Goal: Task Accomplishment & Management: Use online tool/utility

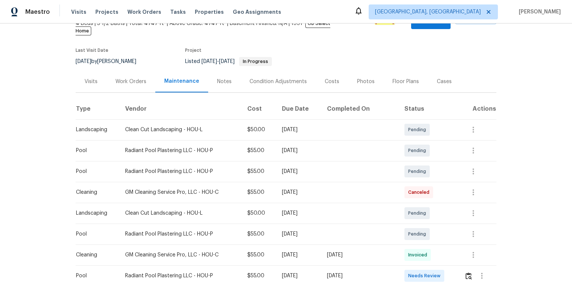
scroll to position [89, 0]
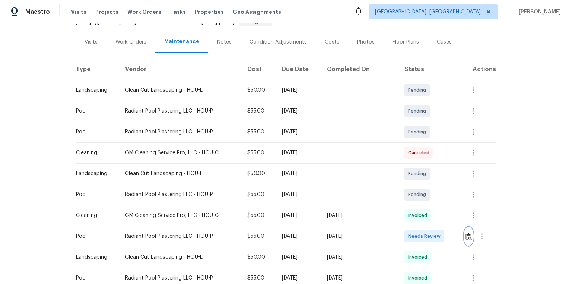
click at [469, 233] on img "button" at bounding box center [468, 236] width 6 height 7
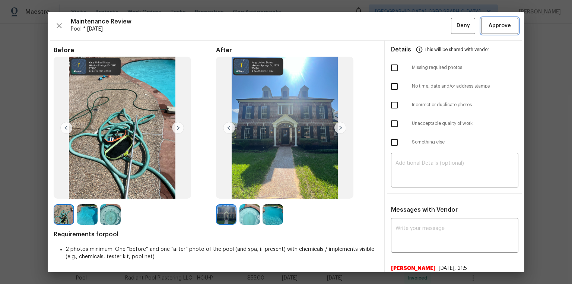
click at [500, 25] on span "Approve" at bounding box center [499, 25] width 22 height 9
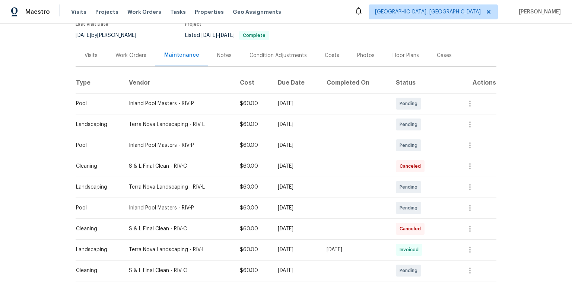
scroll to position [149, 0]
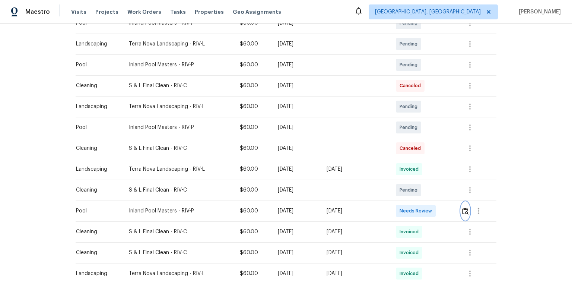
click at [463, 208] on img "button" at bounding box center [465, 210] width 6 height 7
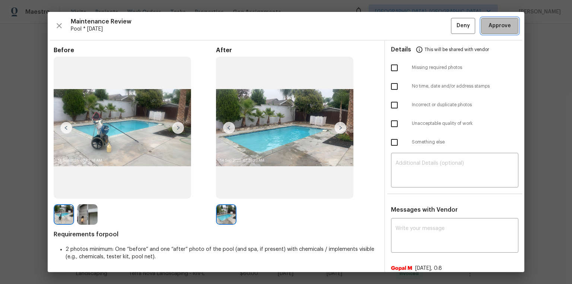
click at [490, 22] on span "Approve" at bounding box center [499, 25] width 22 height 9
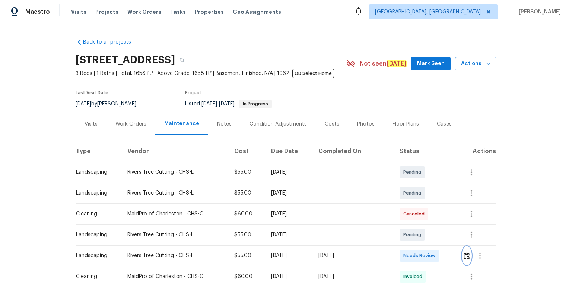
click at [406, 191] on img "button" at bounding box center [466, 255] width 6 height 7
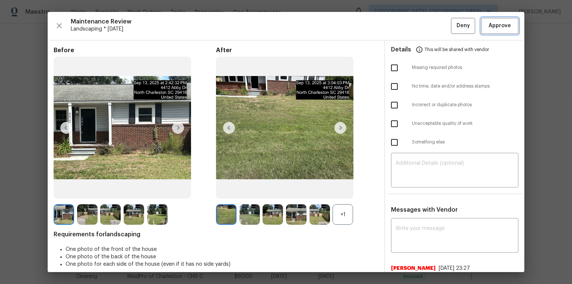
click at [406, 27] on span "Approve" at bounding box center [499, 25] width 22 height 9
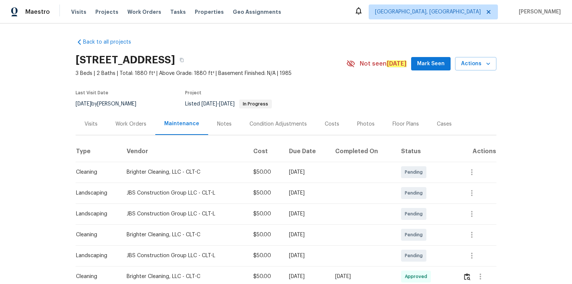
scroll to position [89, 0]
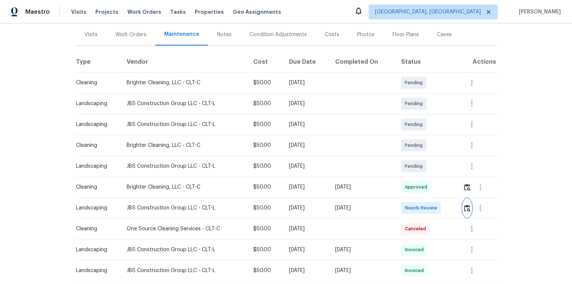
click at [406, 191] on img "button" at bounding box center [467, 207] width 6 height 7
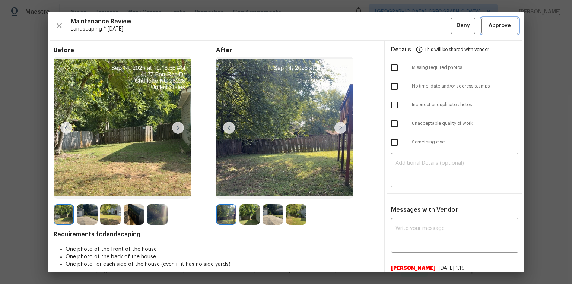
drag, startPoint x: 487, startPoint y: 29, endPoint x: 490, endPoint y: 39, distance: 10.6
click at [406, 29] on span "Approve" at bounding box center [499, 25] width 22 height 9
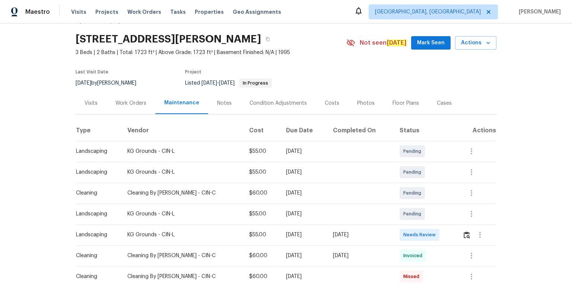
scroll to position [30, 0]
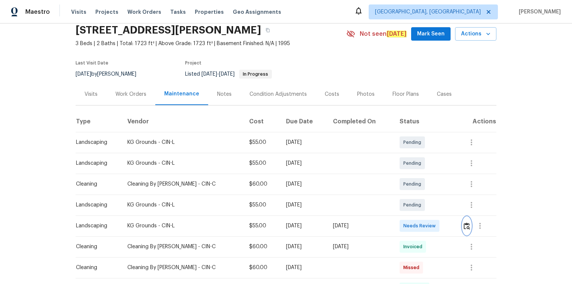
click at [406, 191] on img "button" at bounding box center [466, 225] width 6 height 7
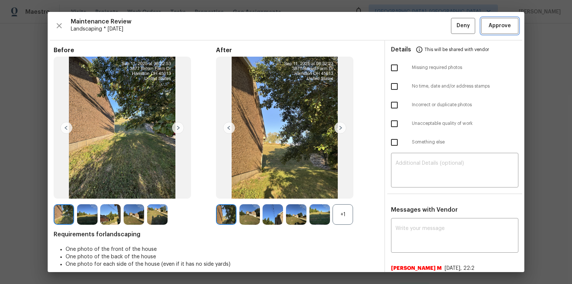
click at [406, 20] on button "Approve" at bounding box center [499, 26] width 37 height 16
click at [406, 26] on div "Back to all projects 3877 Brown Farm Dr, Hamilton, OH 45013 3 Beds | 2 Baths | …" at bounding box center [286, 153] width 572 height 260
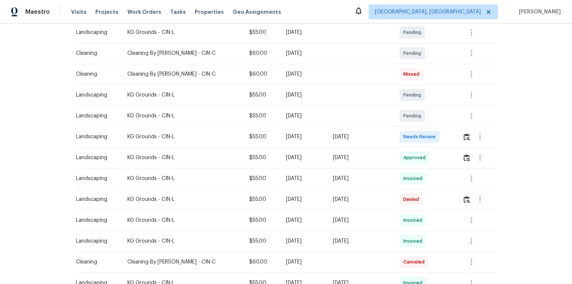
scroll to position [179, 0]
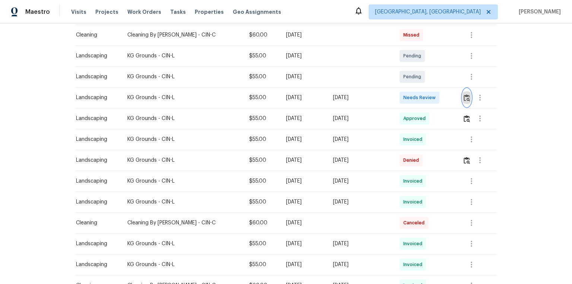
click at [406, 97] on img "button" at bounding box center [466, 97] width 6 height 7
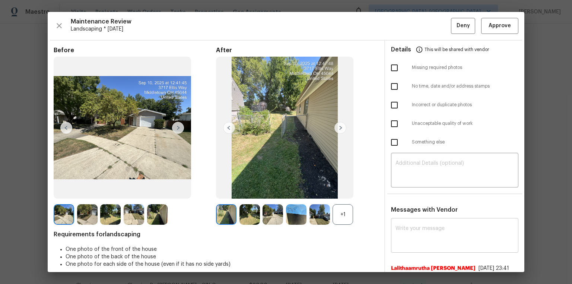
scroll to position [96, 0]
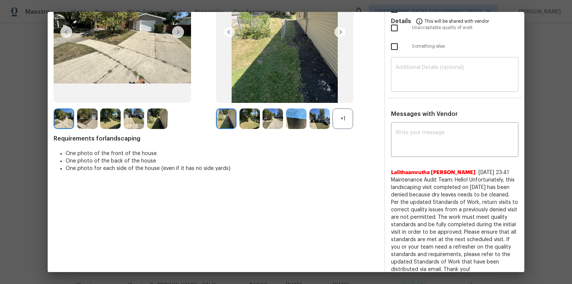
click at [406, 70] on textarea at bounding box center [454, 75] width 118 height 21
paste textarea "Maintenance Audit Team: Hello! Unfortunately, this landscaping visit completed …"
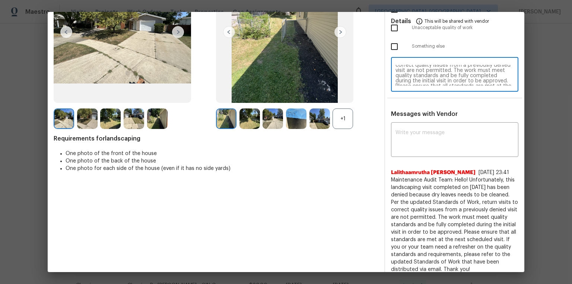
scroll to position [0, 0]
drag, startPoint x: 428, startPoint y: 82, endPoint x: 432, endPoint y: 85, distance: 5.0
click at [406, 82] on textarea "Maintenance Audit Team: Hello! Unfortunately, this landscaping visit completed …" at bounding box center [454, 75] width 118 height 21
click at [406, 80] on textarea "Maintenance Audit Team: Hello! Unfortunately, this landscaping visit completed …" at bounding box center [454, 75] width 118 height 21
click at [406, 82] on textarea "Maintenance Audit Team: Hello! Unfortunately, this landscaping visit completed …" at bounding box center [454, 75] width 118 height 21
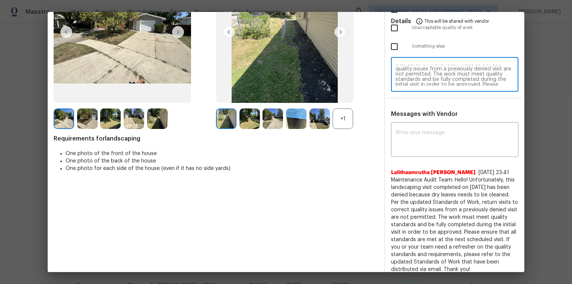
scroll to position [18, 0]
click at [405, 70] on textarea "Maintenance Audit Team: Hello! Unfortunately, this landscaping visit completed …" at bounding box center [454, 75] width 118 height 21
click at [406, 71] on textarea "Maintenance Audit Team: Hello! Unfortunately, this landscaping visit completed …" at bounding box center [454, 75] width 118 height 21
drag, startPoint x: 435, startPoint y: 70, endPoint x: 418, endPoint y: 70, distance: 16.4
click at [406, 70] on textarea "Maintenance Audit Team: Hello! Unfortunately, this landscaping visit completed …" at bounding box center [454, 75] width 118 height 21
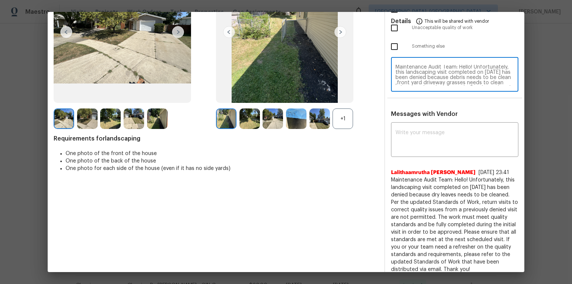
click at [406, 79] on textarea "Maintenance Audit Team: Hello! Unfortunately, this landscaping visit completed …" at bounding box center [454, 75] width 118 height 21
click at [406, 69] on textarea "Maintenance Audit Team: Hello! Unfortunately, this landscaping visit completed …" at bounding box center [454, 75] width 118 height 21
click at [406, 74] on textarea "Maintenance Audit Team: Hello! Unfortunately, this landscaping visit completed …" at bounding box center [454, 75] width 118 height 21
drag, startPoint x: 406, startPoint y: 79, endPoint x: 420, endPoint y: 103, distance: 27.7
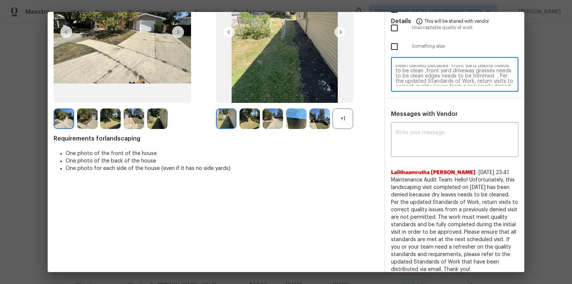
click at [406, 80] on textarea "Maintenance Audit Team: Hello! Unfortunately, this landscaping visit completed …" at bounding box center [454, 75] width 118 height 21
click at [406, 74] on textarea "Maintenance Audit Team: Hello! Unfortunately, this landscaping visit completed …" at bounding box center [454, 75] width 118 height 21
click at [406, 78] on textarea "Maintenance Audit Team: Hello! Unfortunately, this landscaping visit completed …" at bounding box center [454, 75] width 118 height 21
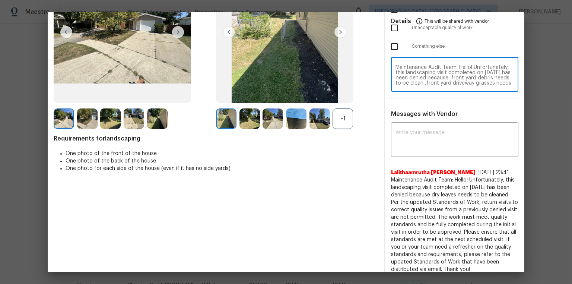
type textarea "Maintenance Audit Team: Hello! Unfortunately, this landscaping visit completed …"
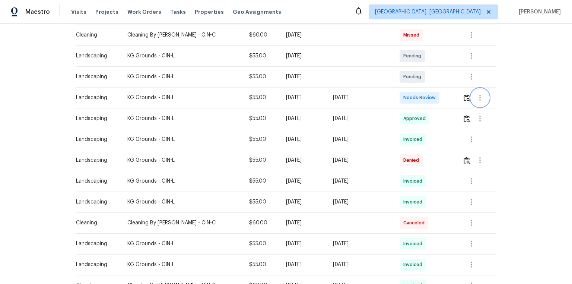
click at [406, 103] on button "button" at bounding box center [480, 98] width 18 height 18
click at [406, 95] on div at bounding box center [286, 142] width 572 height 284
click at [406, 98] on img "button" at bounding box center [466, 97] width 6 height 7
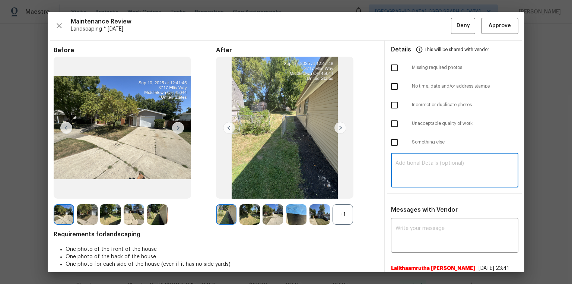
click at [406, 174] on textarea at bounding box center [454, 170] width 118 height 21
paste textarea "Maintenance Audit Team: Hello! Unfortunately, this landscaping visit completed …"
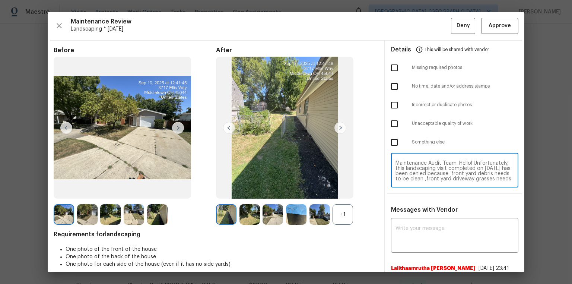
scroll to position [67, 0]
type textarea "Maintenance Audit Team: Hello! Unfortunately, this landscaping visit completed …"
drag, startPoint x: 404, startPoint y: 208, endPoint x: 405, endPoint y: 218, distance: 9.4
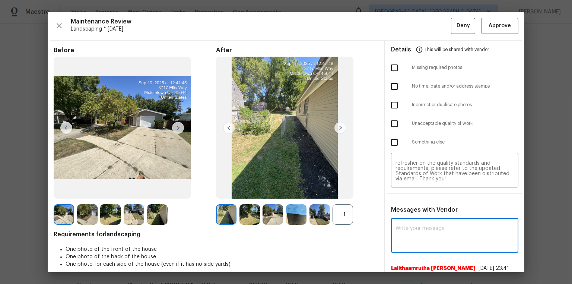
click at [406, 191] on textarea at bounding box center [454, 236] width 118 height 21
paste textarea "Maintenance Audit Team: Hello! Unfortunately, this landscaping visit completed …"
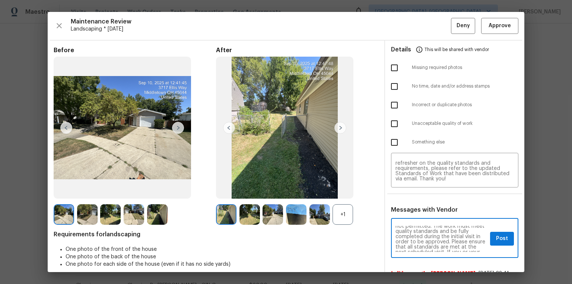
scroll to position [0, 0]
type textarea "Maintenance Audit Team: Hello! Unfortunately, this landscaping visit completed …"
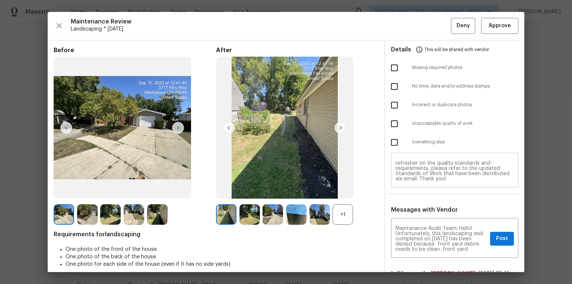
click at [406, 170] on textarea "Maintenance Audit Team: Hello! Unfortunately, this landscaping visit completed …" at bounding box center [454, 170] width 118 height 21
click at [392, 127] on input "checkbox" at bounding box center [394, 124] width 16 height 16
checkbox input "true"
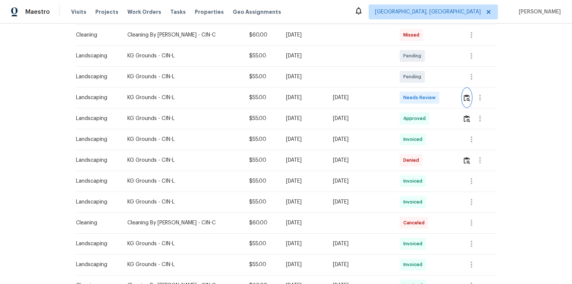
click at [406, 95] on img "button" at bounding box center [466, 97] width 6 height 7
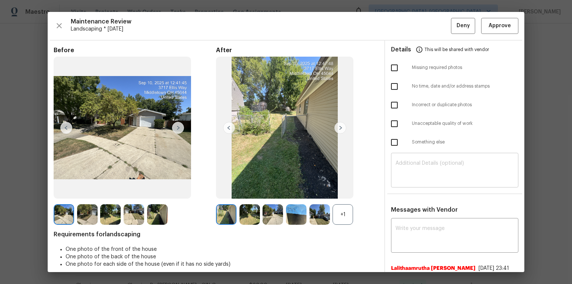
click at [398, 163] on textarea at bounding box center [454, 170] width 118 height 21
click at [406, 173] on textarea at bounding box center [454, 170] width 118 height 21
paste textarea "Maintenance Audit Team: Hello! Unfortunately, this landscaping visit completed …"
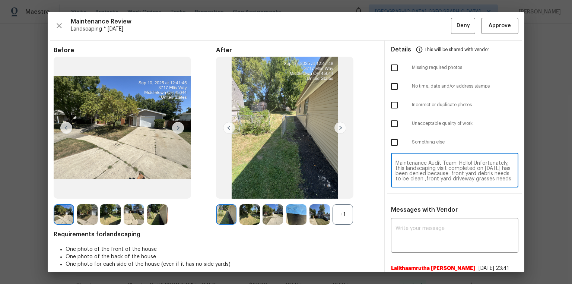
scroll to position [67, 0]
type textarea "Maintenance Audit Team: Hello! Unfortunately, this landscaping visit completed …"
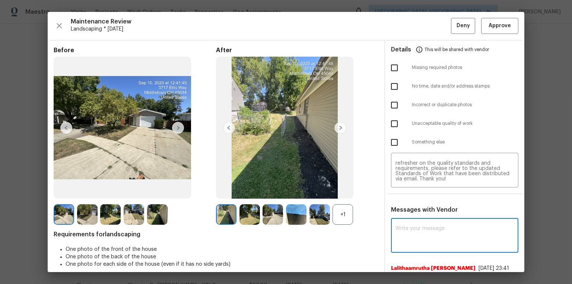
paste textarea "Maintenance Audit Team: Hello! Unfortunately, this landscaping visit completed …"
click at [406, 191] on textarea at bounding box center [454, 236] width 118 height 21
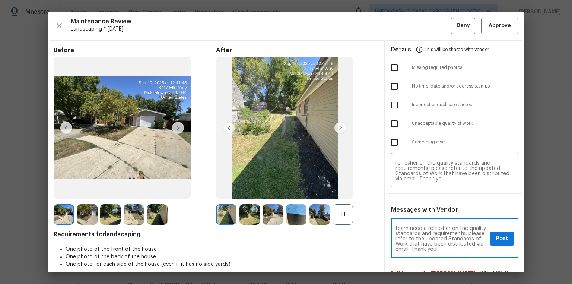
scroll to position [0, 0]
type textarea "Maintenance Audit Team: Hello! Unfortunately, this landscaping visit completed …"
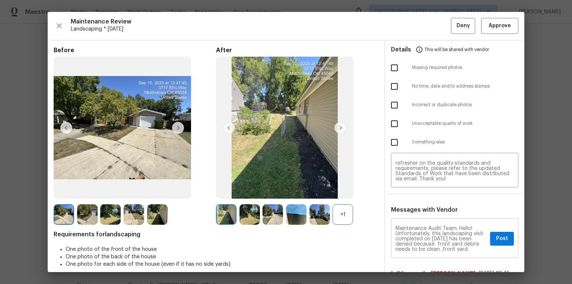
click at [406, 191] on div "Maintenance Audit Team: Hello! Unfortunately, this landscaping visit completed …" at bounding box center [454, 239] width 127 height 38
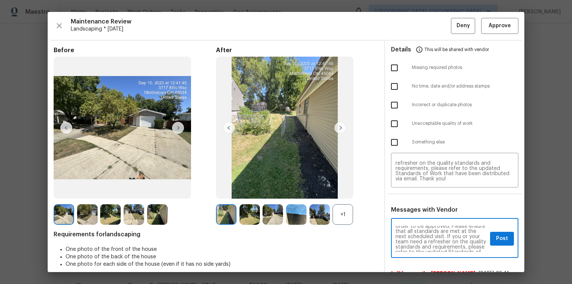
click at [406, 191] on div "Maintenance Audit Team: Hello! Unfortunately, this landscaping visit completed …" at bounding box center [454, 239] width 127 height 38
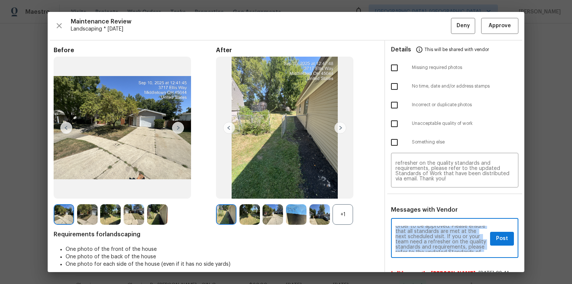
click at [406, 191] on div "Maintenance Audit Team: Hello! Unfortunately, this landscaping visit completed …" at bounding box center [454, 239] width 127 height 38
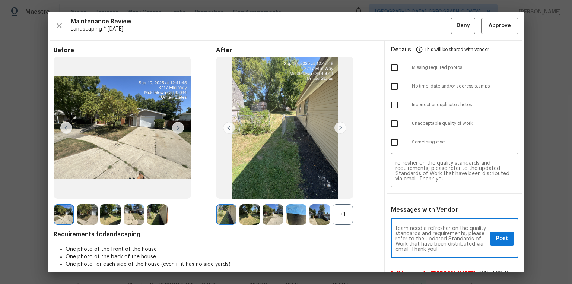
click at [406, 191] on textarea "Maintenance Audit Team: Hello! Unfortunately, this landscaping visit completed …" at bounding box center [441, 239] width 92 height 26
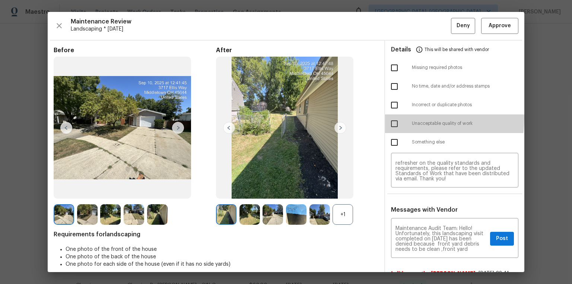
click at [390, 118] on input "checkbox" at bounding box center [394, 124] width 16 height 16
checkbox input "true"
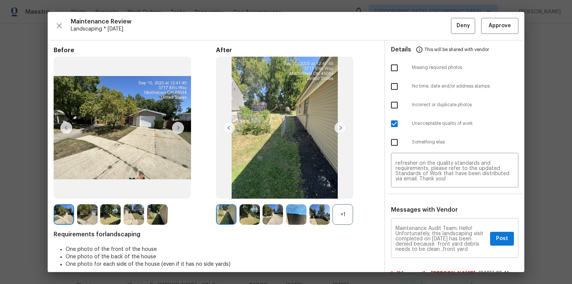
click at [406, 191] on div "Maintenance Audit Team: Hello! Unfortunately, this landscaping visit completed …" at bounding box center [454, 239] width 127 height 38
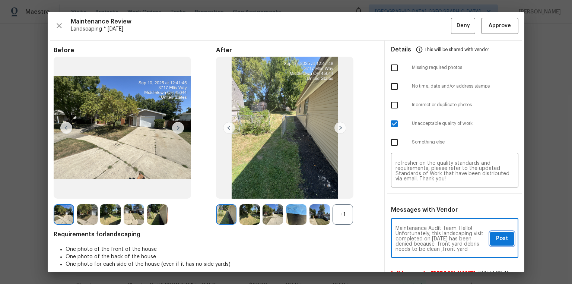
click at [406, 191] on button "Post" at bounding box center [502, 239] width 24 height 14
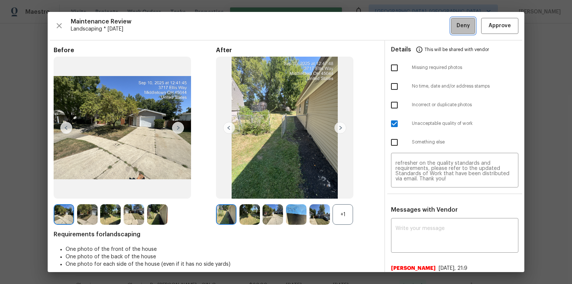
click at [406, 32] on button "Deny" at bounding box center [463, 26] width 24 height 16
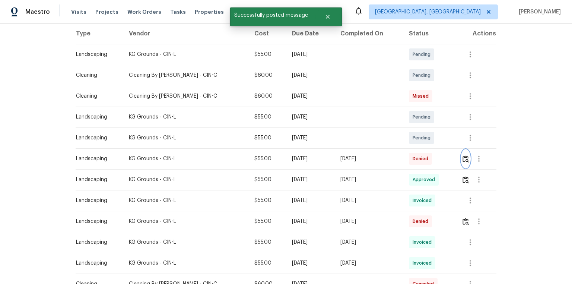
scroll to position [30, 0]
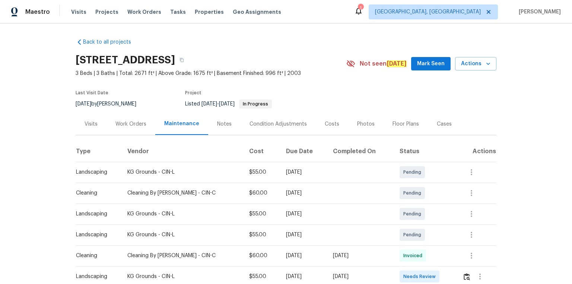
scroll to position [60, 0]
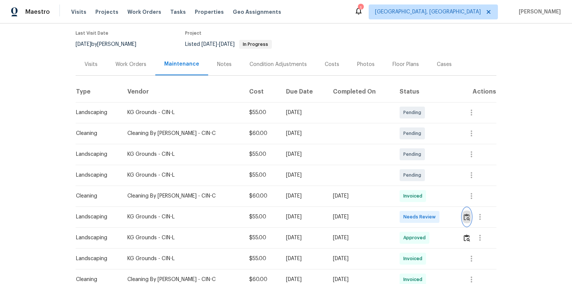
click at [406, 191] on img "button" at bounding box center [466, 216] width 6 height 7
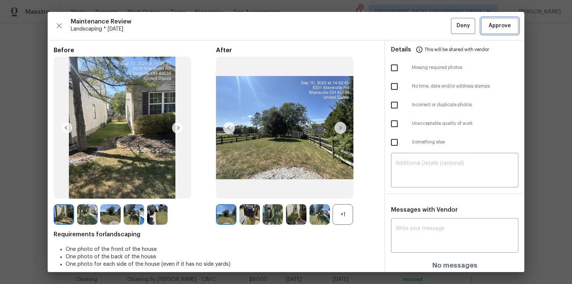
click at [406, 24] on span "Approve" at bounding box center [499, 25] width 25 height 9
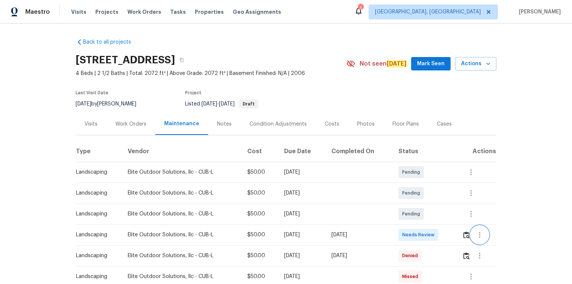
click at [406, 191] on button "button" at bounding box center [480, 235] width 18 height 18
click at [406, 191] on div at bounding box center [286, 142] width 572 height 284
click at [406, 191] on img "button" at bounding box center [466, 234] width 6 height 7
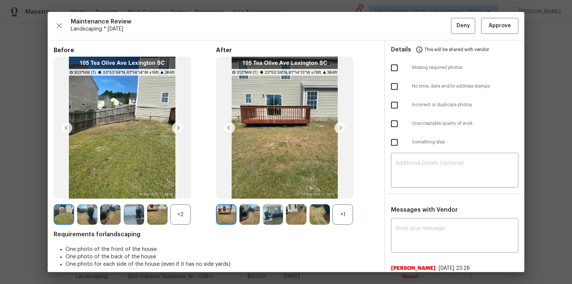
click at [176, 126] on img at bounding box center [178, 128] width 12 height 12
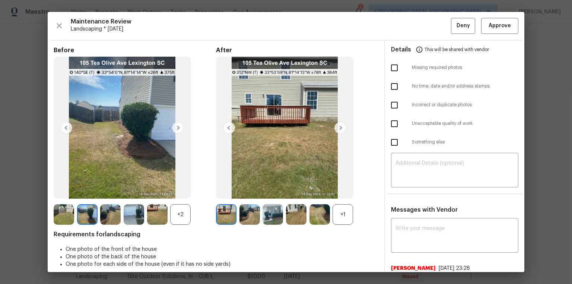
click at [176, 126] on img at bounding box center [178, 128] width 12 height 12
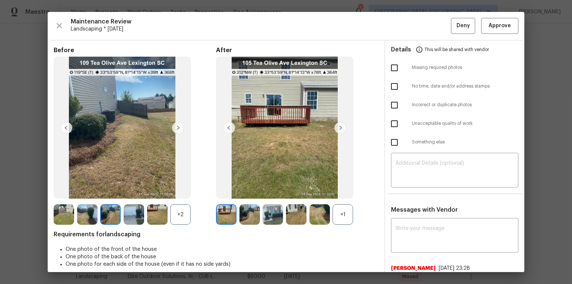
click at [176, 126] on img at bounding box center [178, 128] width 12 height 12
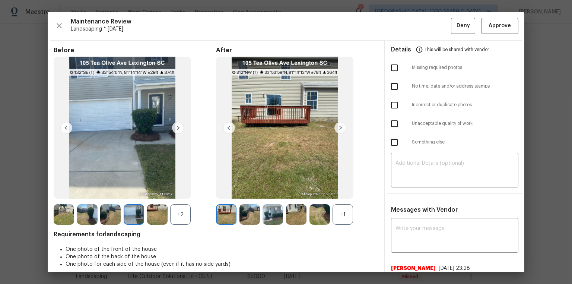
click at [176, 126] on img at bounding box center [178, 128] width 12 height 12
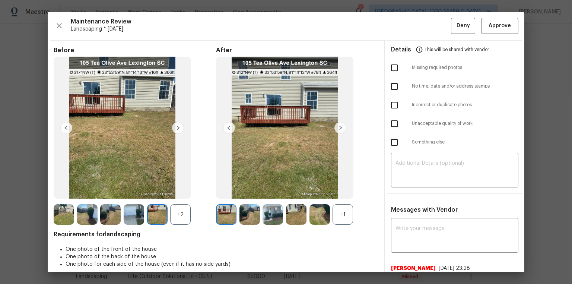
click at [176, 126] on img at bounding box center [178, 128] width 12 height 12
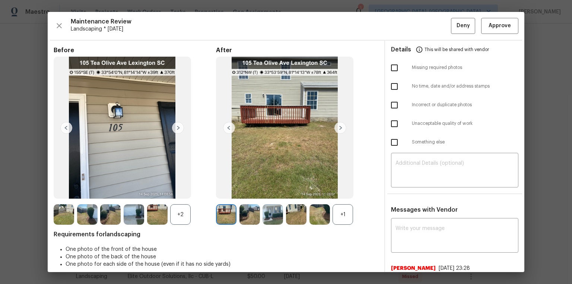
click at [176, 126] on img at bounding box center [178, 128] width 12 height 12
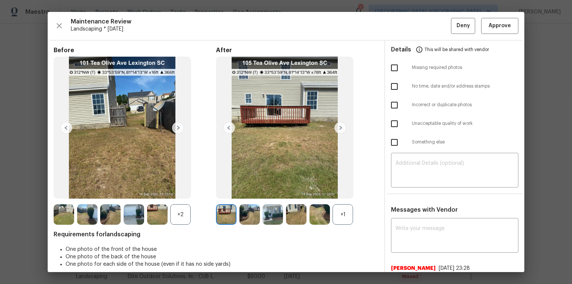
click at [176, 126] on img at bounding box center [178, 128] width 12 height 12
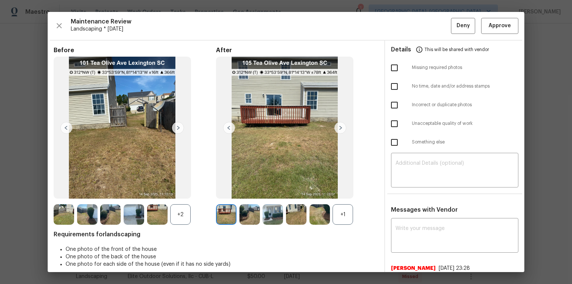
click at [176, 126] on img at bounding box center [178, 128] width 12 height 12
drag, startPoint x: 176, startPoint y: 126, endPoint x: 255, endPoint y: 115, distance: 80.4
click at [176, 126] on img at bounding box center [178, 128] width 12 height 12
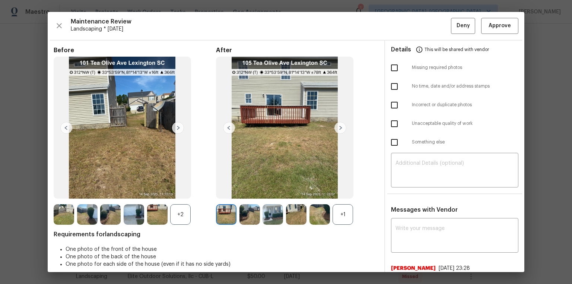
click at [343, 128] on img at bounding box center [340, 128] width 12 height 12
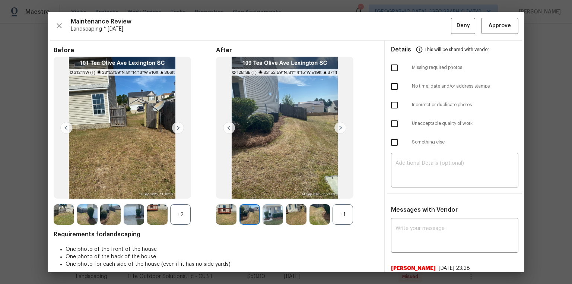
click at [342, 129] on img at bounding box center [340, 128] width 12 height 12
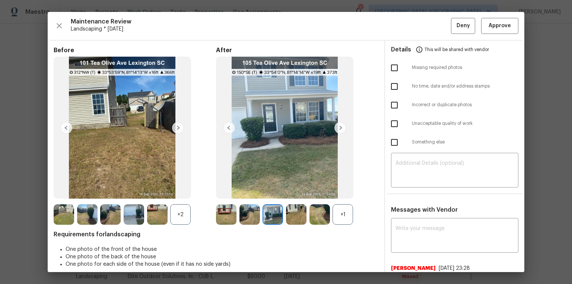
click at [341, 129] on img at bounding box center [340, 128] width 12 height 12
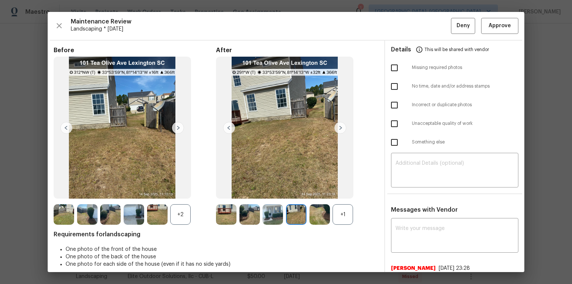
click at [341, 129] on img at bounding box center [340, 128] width 12 height 12
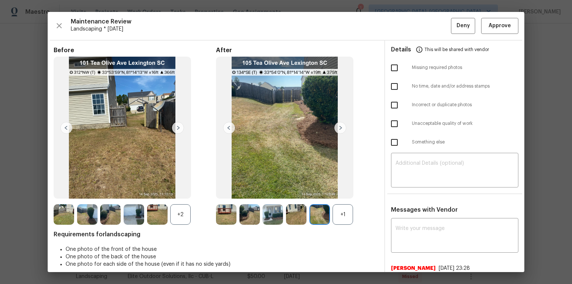
click at [341, 129] on img at bounding box center [340, 128] width 12 height 12
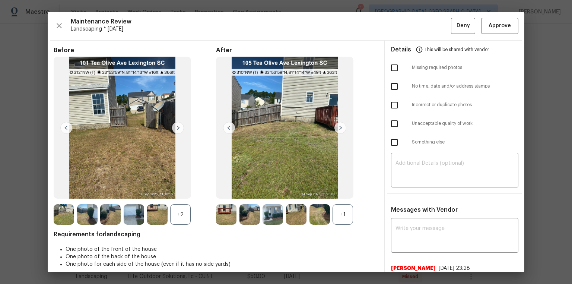
click at [341, 129] on img at bounding box center [340, 128] width 12 height 12
drag, startPoint x: 341, startPoint y: 129, endPoint x: 271, endPoint y: 130, distance: 70.0
click at [340, 131] on img at bounding box center [340, 128] width 12 height 12
click at [406, 22] on span "Approve" at bounding box center [499, 25] width 22 height 9
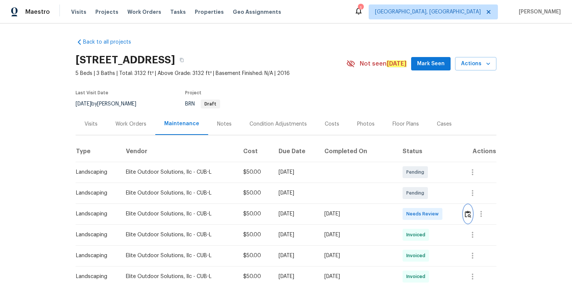
click at [406, 191] on img "button" at bounding box center [468, 213] width 6 height 7
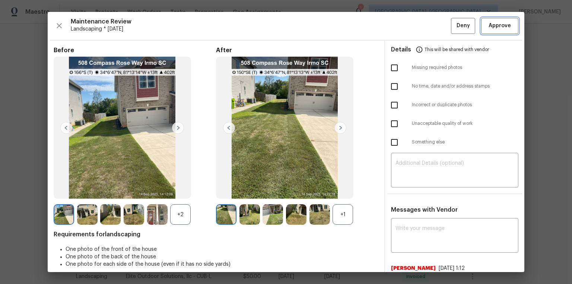
click at [406, 19] on button "Approve" at bounding box center [499, 26] width 37 height 16
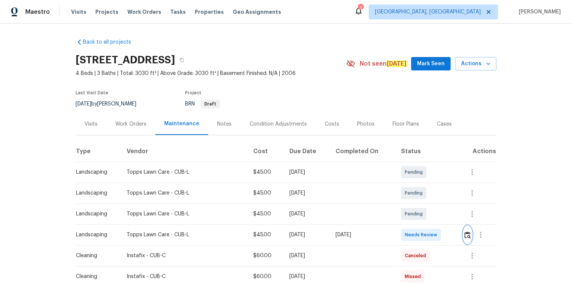
click at [406, 191] on img "button" at bounding box center [467, 234] width 6 height 7
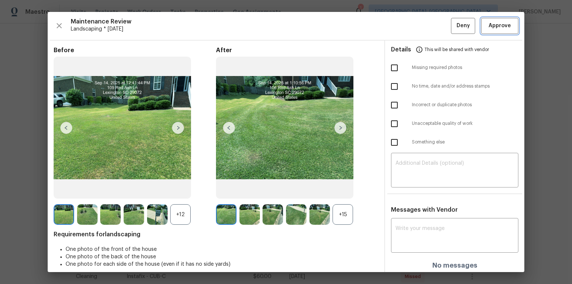
drag, startPoint x: 483, startPoint y: 29, endPoint x: 517, endPoint y: 83, distance: 64.4
click at [406, 29] on span "Approve" at bounding box center [499, 25] width 25 height 9
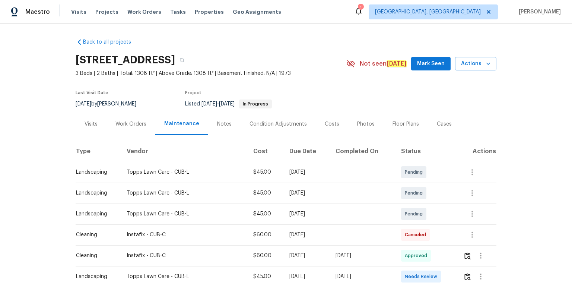
scroll to position [89, 0]
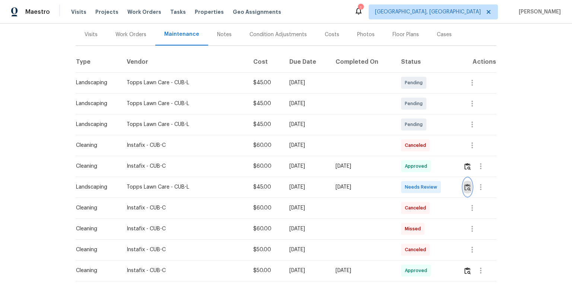
click at [406, 184] on img "button" at bounding box center [467, 187] width 6 height 7
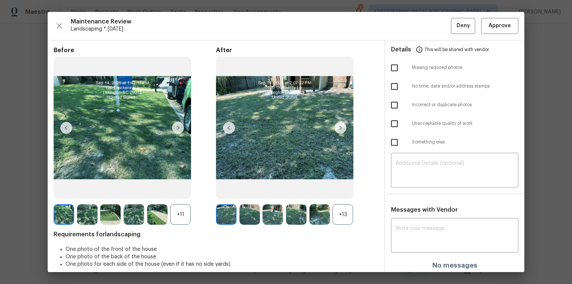
click at [173, 129] on img at bounding box center [178, 128] width 12 height 12
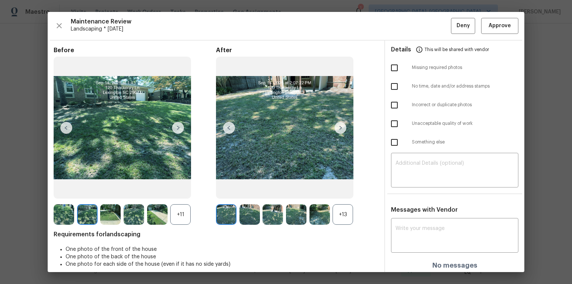
click at [178, 128] on img at bounding box center [178, 128] width 12 height 12
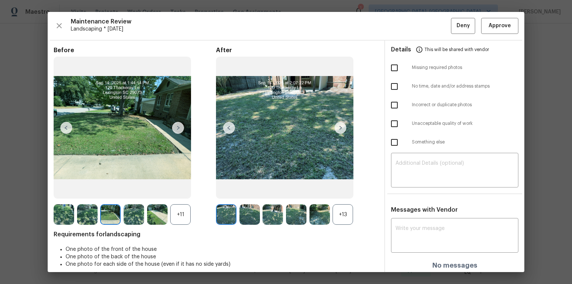
click at [178, 128] on img at bounding box center [178, 128] width 12 height 12
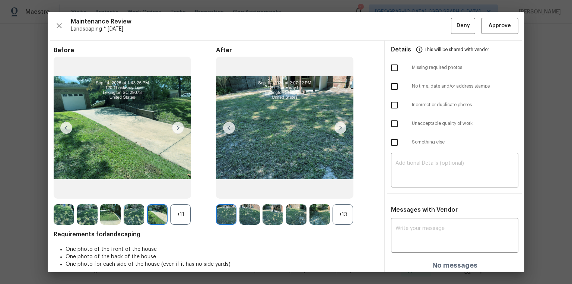
click at [178, 128] on img at bounding box center [178, 128] width 12 height 12
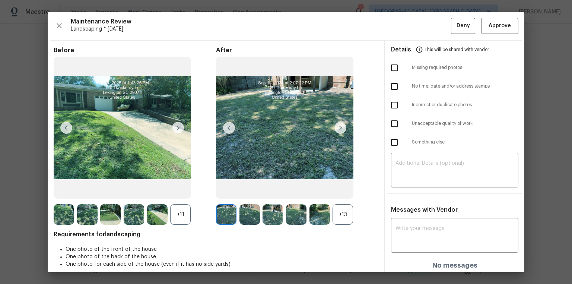
drag, startPoint x: 347, startPoint y: 126, endPoint x: 343, endPoint y: 127, distance: 4.2
click at [347, 127] on img at bounding box center [284, 128] width 137 height 142
click at [337, 130] on img at bounding box center [340, 128] width 12 height 12
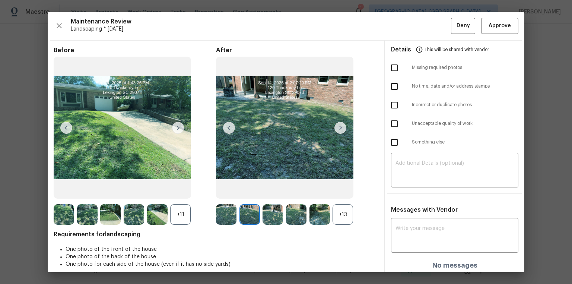
click at [343, 124] on img at bounding box center [340, 128] width 12 height 12
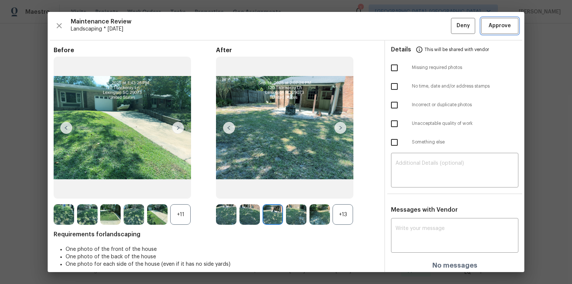
click at [406, 28] on span "Approve" at bounding box center [499, 25] width 22 height 9
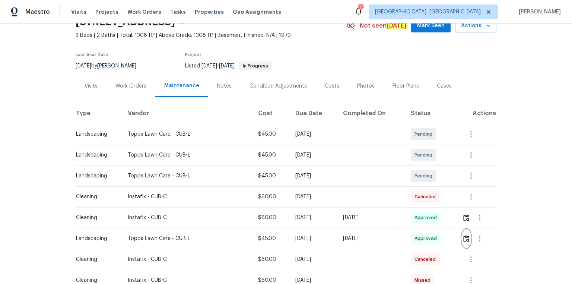
scroll to position [0, 0]
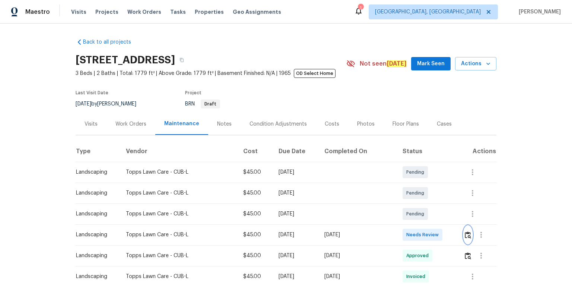
click at [406, 191] on img "button" at bounding box center [468, 234] width 6 height 7
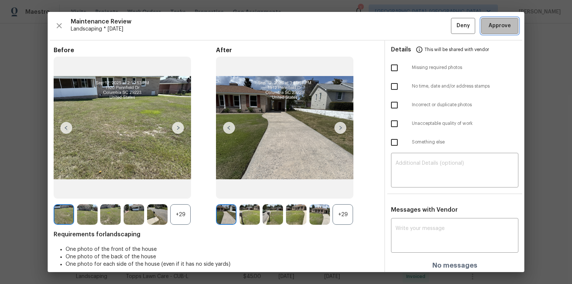
click at [406, 28] on span "Approve" at bounding box center [499, 25] width 22 height 9
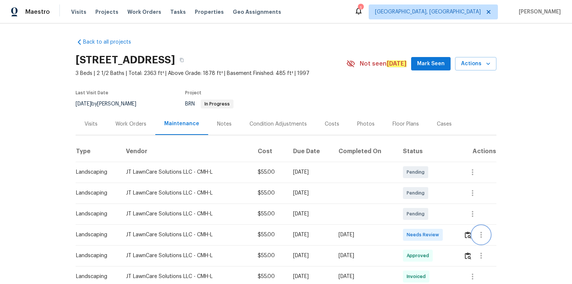
click at [406, 191] on button "button" at bounding box center [481, 235] width 18 height 18
click at [406, 191] on div at bounding box center [286, 142] width 572 height 284
click at [406, 191] on img "button" at bounding box center [468, 234] width 6 height 7
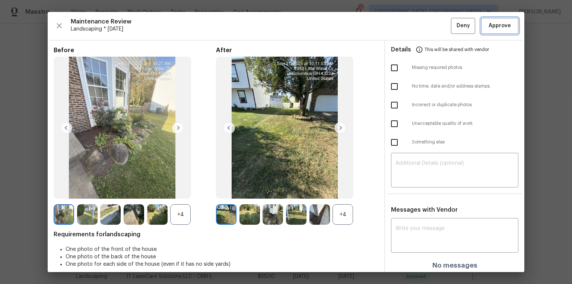
click at [406, 28] on button "Approve" at bounding box center [499, 26] width 37 height 16
click at [406, 29] on button "Approve" at bounding box center [499, 26] width 37 height 16
drag, startPoint x: 561, startPoint y: 80, endPoint x: 552, endPoint y: 86, distance: 11.0
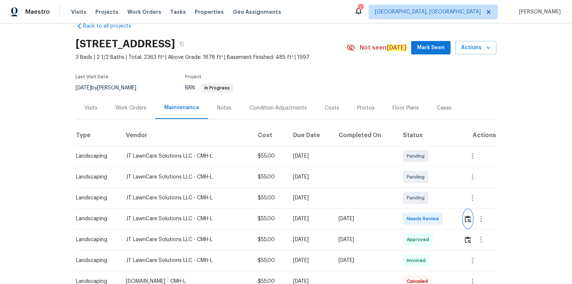
scroll to position [30, 0]
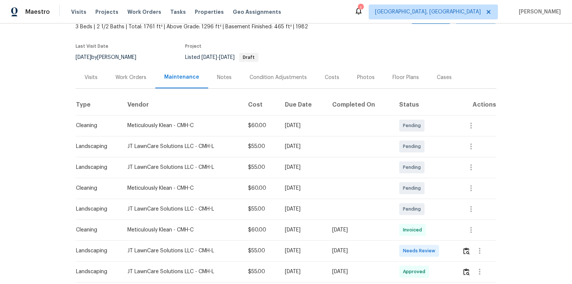
scroll to position [89, 0]
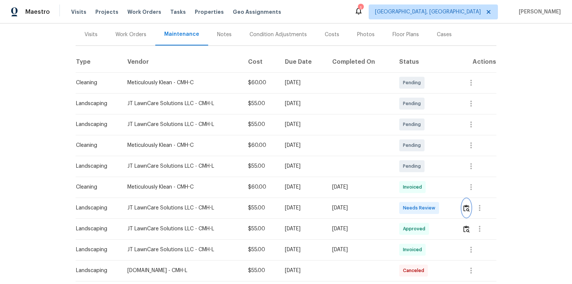
click at [406, 191] on button "button" at bounding box center [466, 208] width 9 height 18
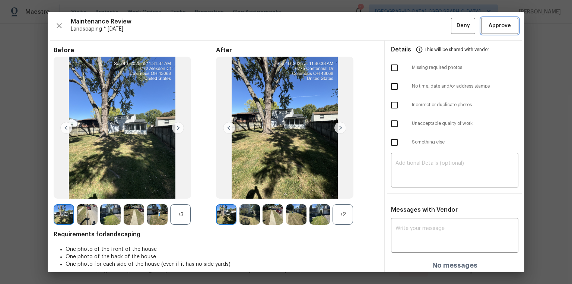
click at [406, 24] on span "Approve" at bounding box center [499, 25] width 22 height 9
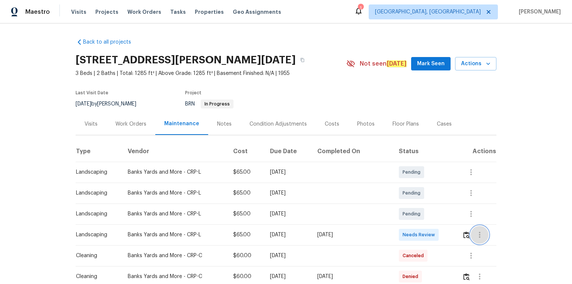
click at [406, 191] on button "button" at bounding box center [480, 235] width 18 height 18
click at [406, 191] on div at bounding box center [286, 142] width 572 height 284
click at [406, 191] on img "button" at bounding box center [466, 234] width 6 height 7
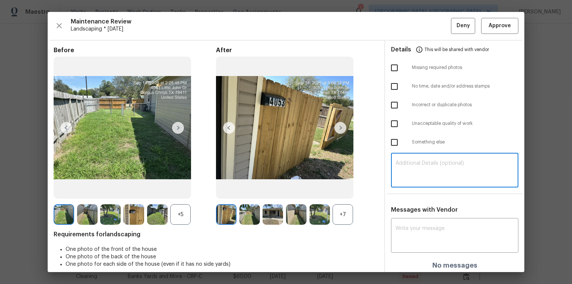
click at [406, 166] on textarea at bounding box center [454, 170] width 118 height 21
click at [406, 191] on div "x ​" at bounding box center [454, 236] width 127 height 33
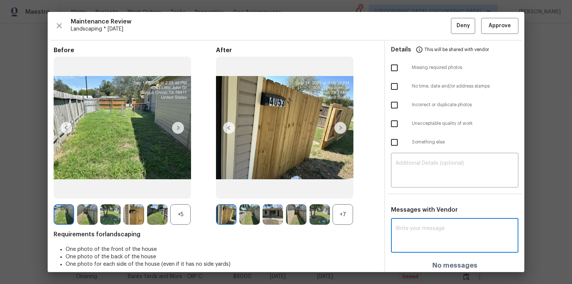
paste textarea "After further review, the visit scheduled for (09/14/2025) has been approved. C…"
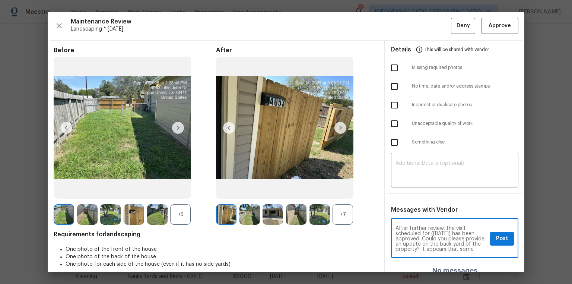
type textarea "After further review, the visit scheduled for (09/14/2025) has been approved. C…"
click at [406, 191] on span "Post" at bounding box center [502, 238] width 12 height 9
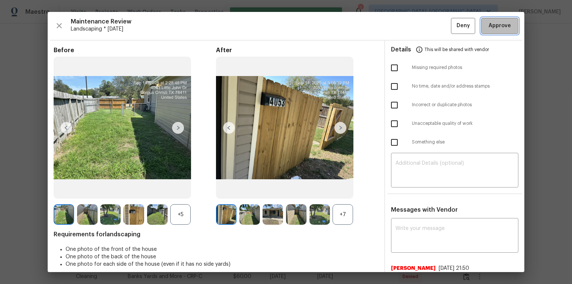
click at [406, 21] on span "Approve" at bounding box center [499, 25] width 22 height 9
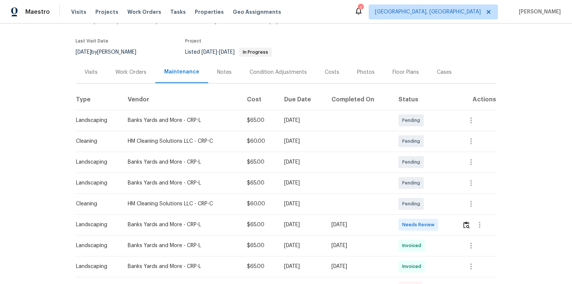
scroll to position [119, 0]
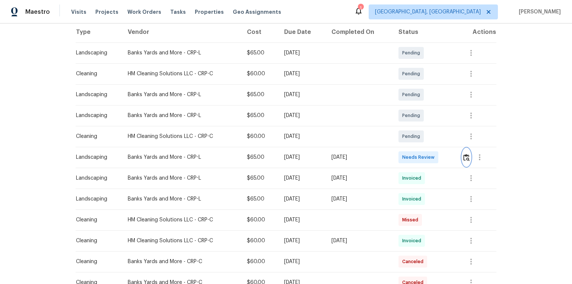
click at [406, 159] on img "button" at bounding box center [466, 157] width 6 height 7
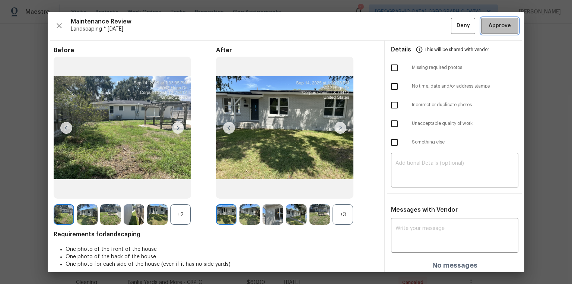
click at [406, 25] on span "Approve" at bounding box center [499, 25] width 22 height 9
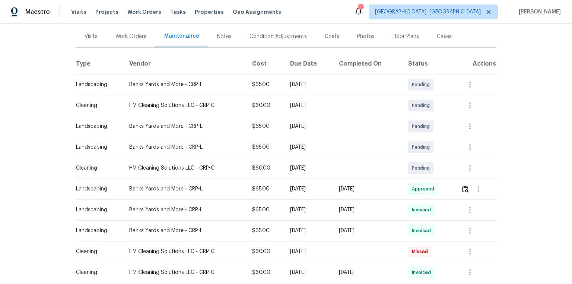
scroll to position [89, 0]
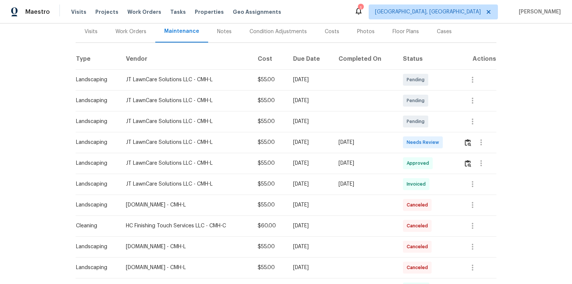
scroll to position [89, 0]
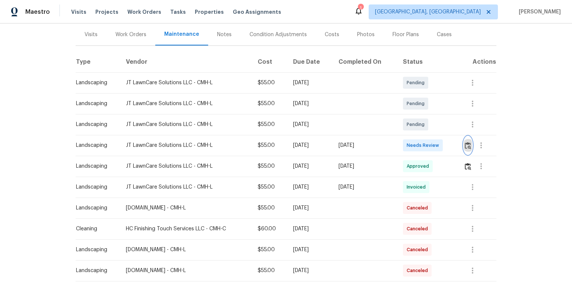
click at [468, 143] on img "button" at bounding box center [468, 145] width 6 height 7
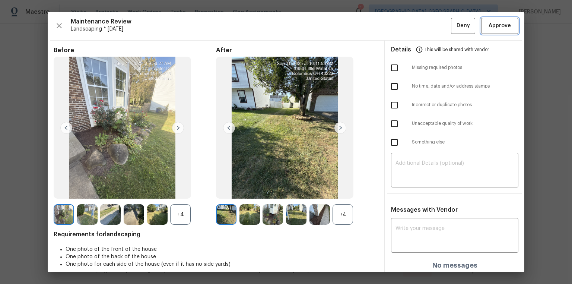
click at [502, 21] on span "Approve" at bounding box center [499, 25] width 22 height 9
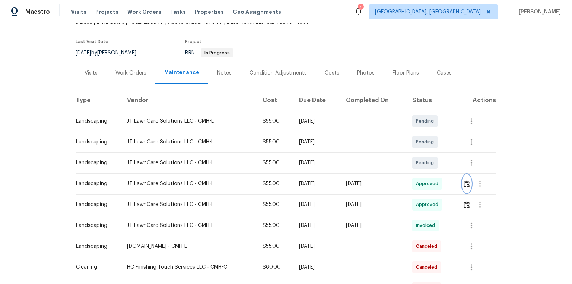
scroll to position [30, 0]
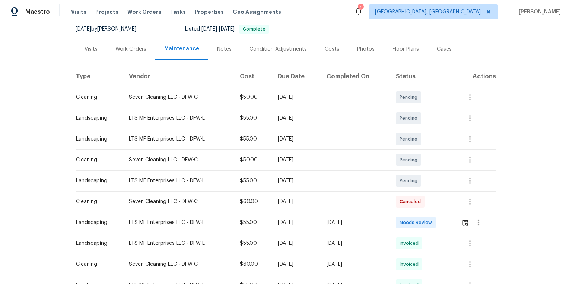
scroll to position [30, 0]
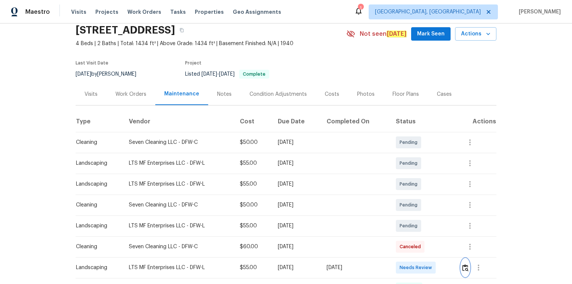
click at [406, 191] on img "button" at bounding box center [465, 267] width 6 height 7
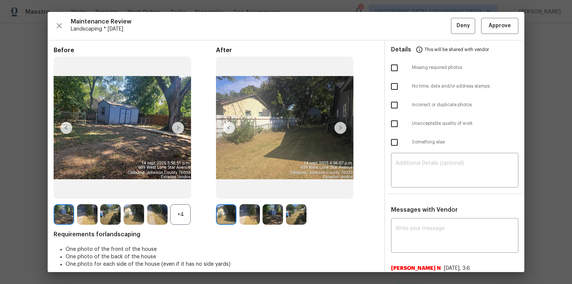
click at [337, 127] on img at bounding box center [340, 128] width 12 height 12
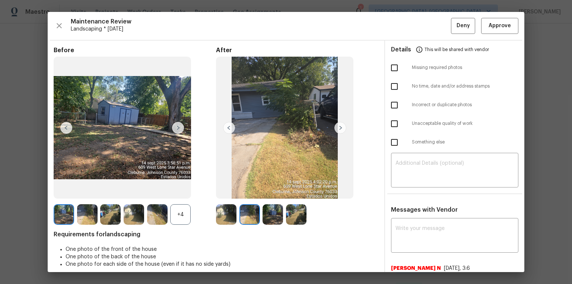
click at [338, 127] on img at bounding box center [340, 128] width 12 height 12
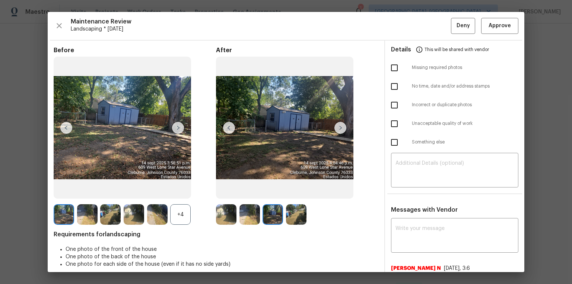
click at [338, 127] on img at bounding box center [340, 128] width 12 height 12
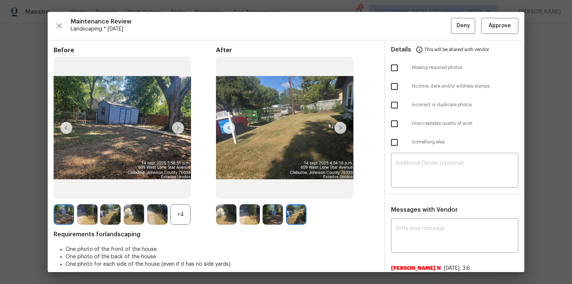
drag, startPoint x: 338, startPoint y: 127, endPoint x: 324, endPoint y: 157, distance: 33.0
click at [338, 127] on img at bounding box center [340, 128] width 12 height 12
click at [338, 128] on img at bounding box center [340, 128] width 12 height 12
click at [406, 191] on textarea at bounding box center [454, 236] width 118 height 21
paste textarea "Maintenance Audit Team: Hello! After further review the visit has been approved…"
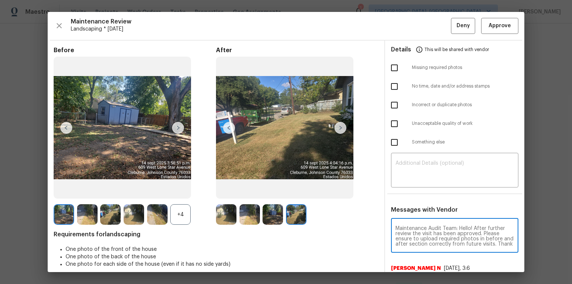
scroll to position [5, 0]
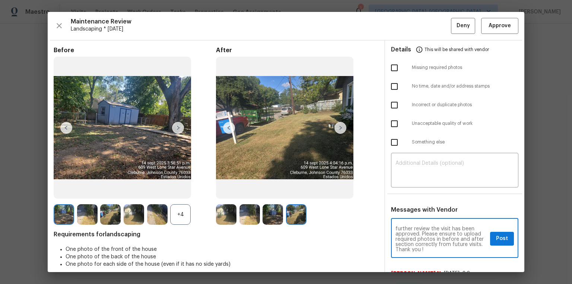
type textarea "Maintenance Audit Team: Hello! After further review the visit has been approved…"
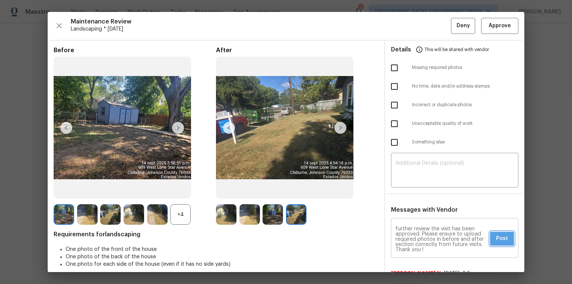
click at [406, 191] on span "Post" at bounding box center [502, 238] width 12 height 9
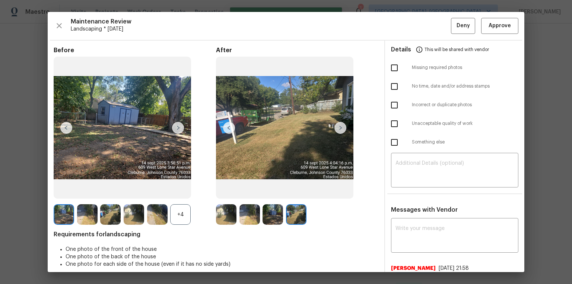
scroll to position [0, 0]
click at [406, 16] on div "Maintenance Review Landscaping * Mon, Sep 08 Deny Approve Before +4 After Requi…" at bounding box center [286, 142] width 476 height 260
click at [406, 25] on span "Approve" at bounding box center [499, 25] width 22 height 9
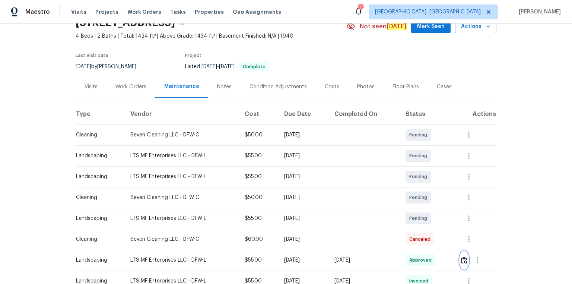
scroll to position [60, 0]
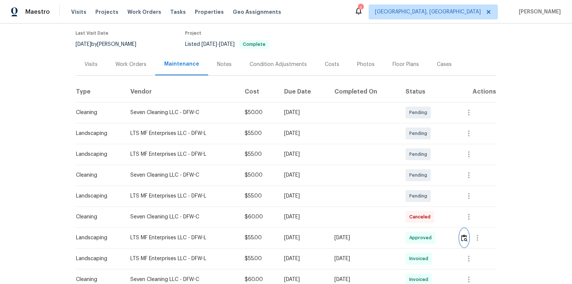
click at [406, 191] on img "button" at bounding box center [464, 237] width 6 height 7
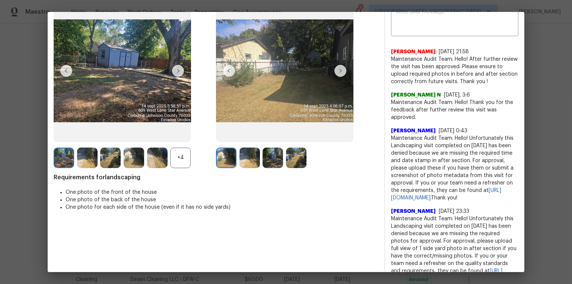
scroll to position [0, 0]
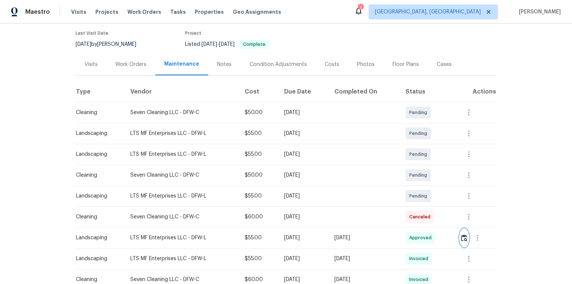
click at [406, 191] on img "button" at bounding box center [464, 237] width 6 height 7
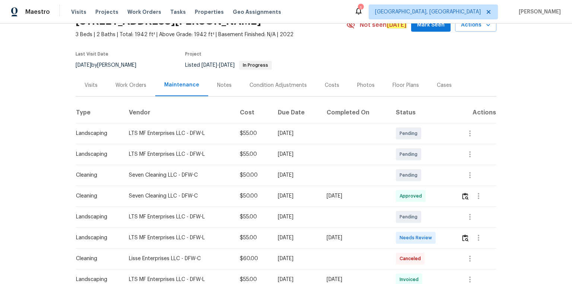
scroll to position [89, 0]
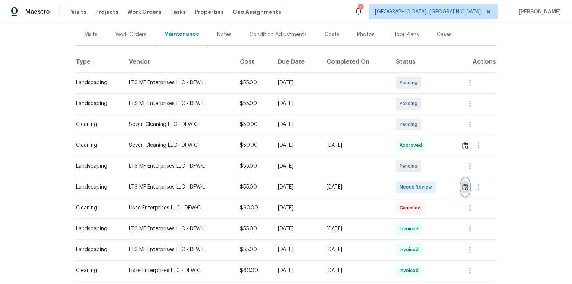
click at [406, 190] on img "button" at bounding box center [465, 187] width 6 height 7
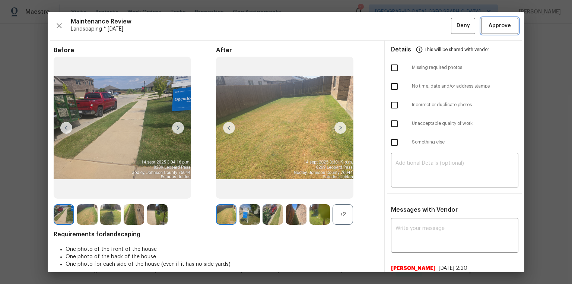
click at [406, 28] on span "Approve" at bounding box center [499, 25] width 25 height 9
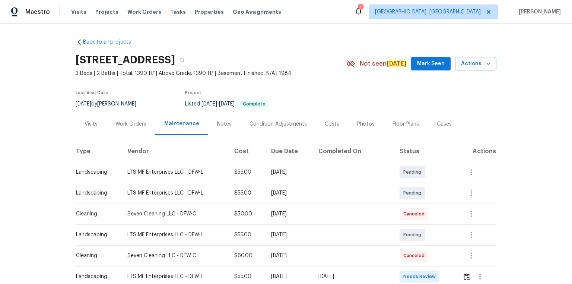
scroll to position [89, 0]
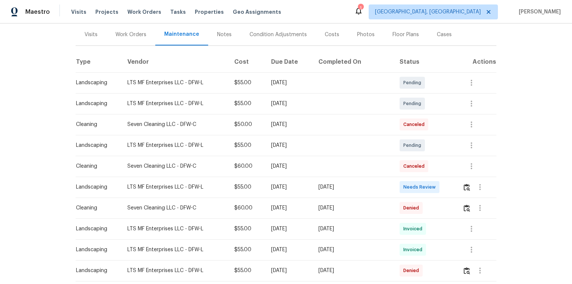
click at [471, 178] on div at bounding box center [480, 187] width 18 height 18
click at [467, 185] on img "button" at bounding box center [466, 187] width 6 height 7
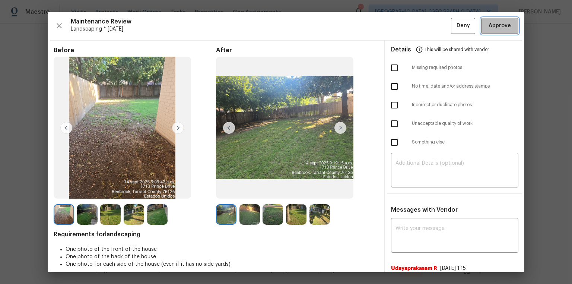
click at [495, 24] on span "Approve" at bounding box center [499, 25] width 22 height 9
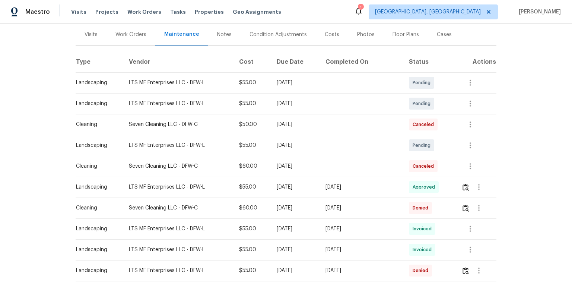
scroll to position [30, 0]
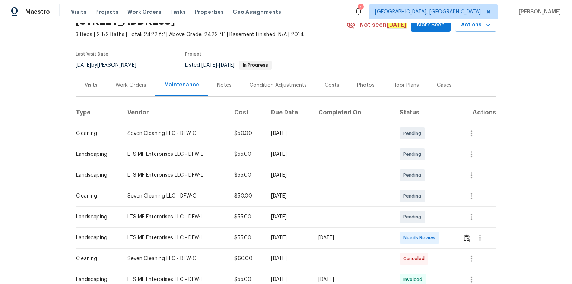
scroll to position [60, 0]
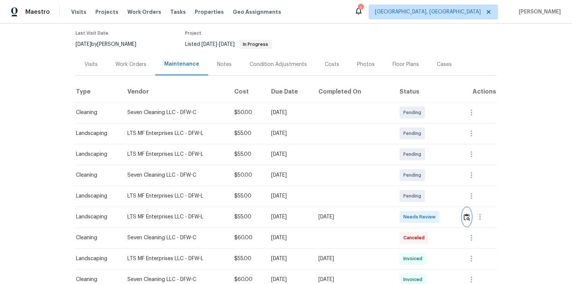
click at [463, 210] on button "button" at bounding box center [466, 217] width 9 height 18
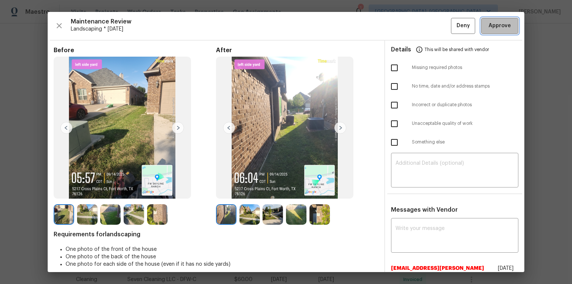
click at [511, 28] on button "Approve" at bounding box center [499, 26] width 37 height 16
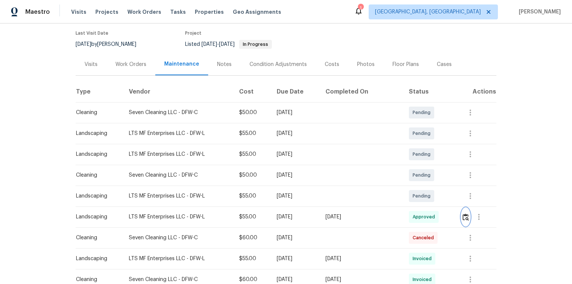
click at [461, 208] on button "button" at bounding box center [465, 217] width 9 height 18
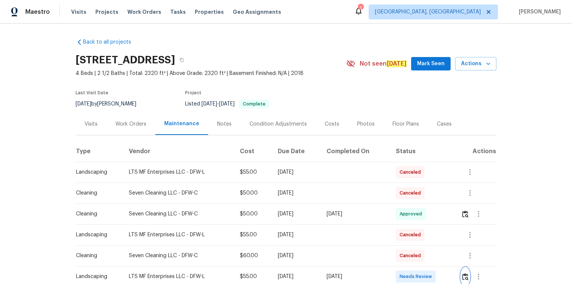
click at [406, 191] on img "button" at bounding box center [465, 276] width 6 height 7
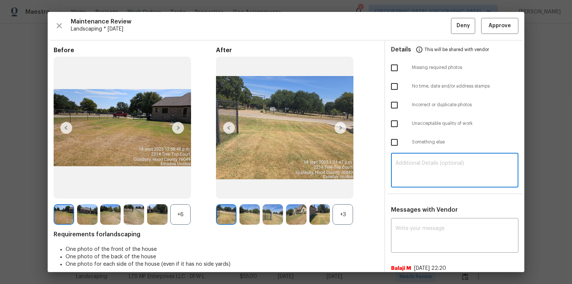
click at [406, 178] on textarea at bounding box center [454, 170] width 118 height 21
paste textarea "9:52:19 PM"
drag, startPoint x: 338, startPoint y: 164, endPoint x: 334, endPoint y: 168, distance: 6.6
click at [334, 167] on div "Before +6 After +3 Requirements for landscaping One photo of the front of the h…" at bounding box center [286, 170] width 476 height 259
type textarea "M"
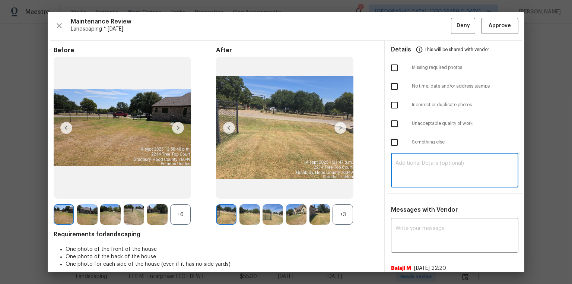
click at [406, 166] on textarea at bounding box center [454, 170] width 118 height 21
paste textarea "Maintenance Audit Team: Hello! Unfortunately, this landscaping visit completed …"
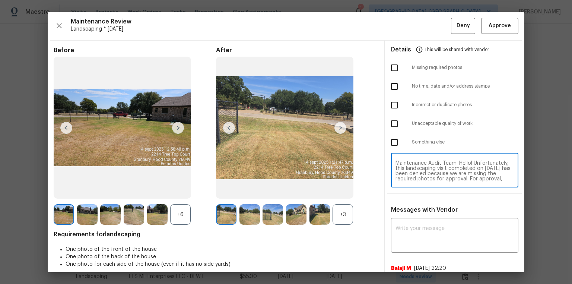
scroll to position [63, 0]
type textarea "Maintenance Audit Team: Hello! Unfortunately, this landscaping visit completed …"
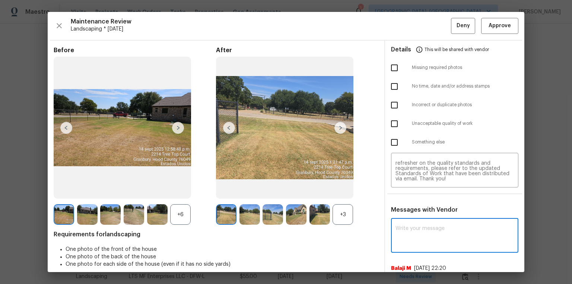
click at [406, 191] on textarea at bounding box center [454, 236] width 118 height 21
paste textarea "Maintenance Audit Team: Hello! Unfortunately, this landscaping visit completed …"
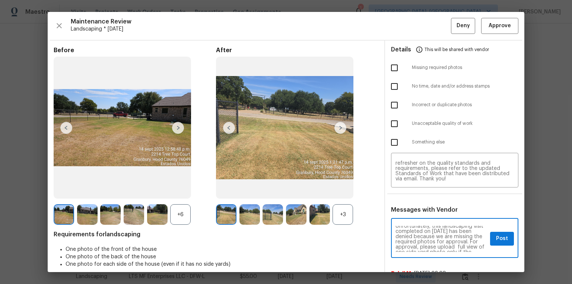
scroll to position [12, 0]
type textarea "Maintenance Audit Team: Hello! Unfortunately, this landscaping visit completed …"
click at [392, 65] on input "checkbox" at bounding box center [394, 68] width 16 height 16
checkbox input "true"
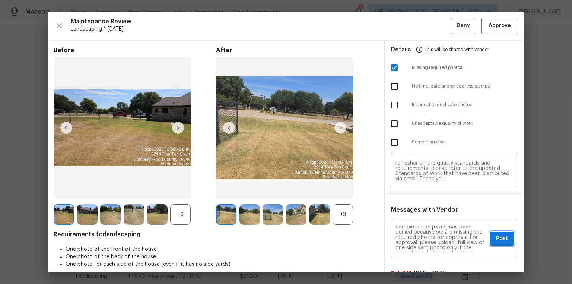
click at [406, 191] on span "Post" at bounding box center [502, 238] width 12 height 9
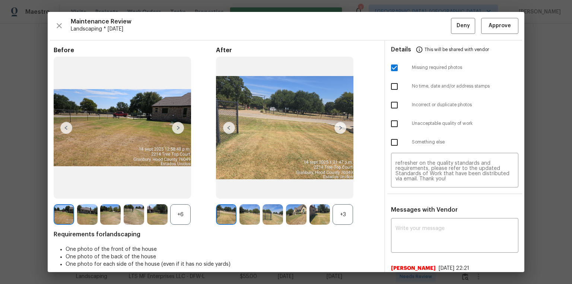
scroll to position [0, 0]
click at [406, 22] on span "Deny" at bounding box center [462, 25] width 13 height 9
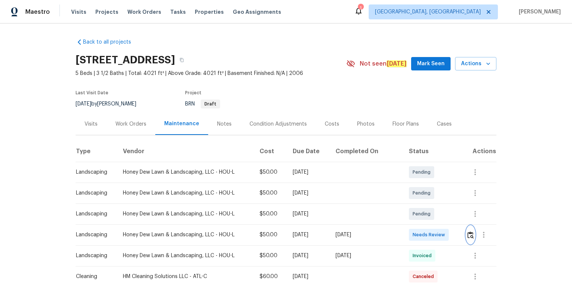
click at [406, 191] on button "button" at bounding box center [470, 235] width 9 height 18
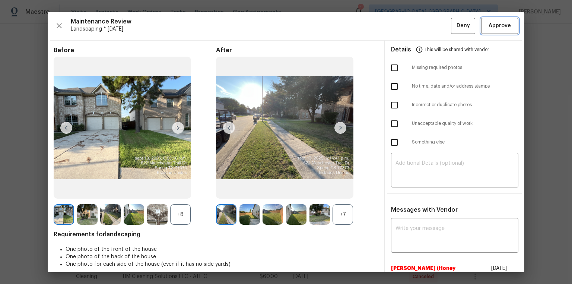
click at [406, 27] on span "Approve" at bounding box center [499, 25] width 22 height 9
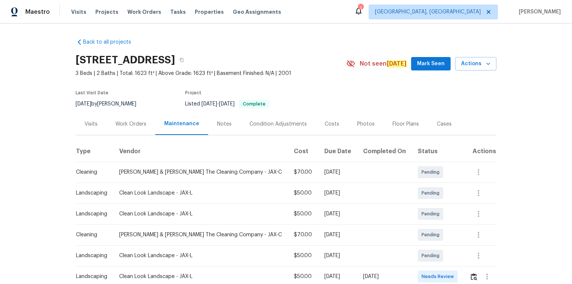
scroll to position [30, 0]
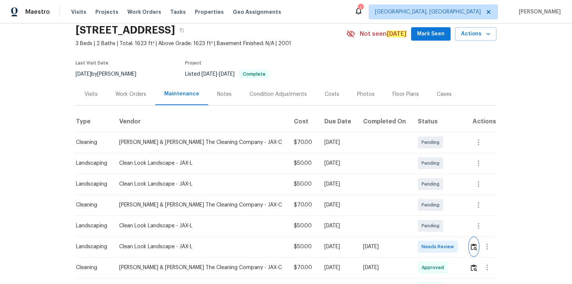
click at [406, 191] on img "button" at bounding box center [474, 246] width 6 height 7
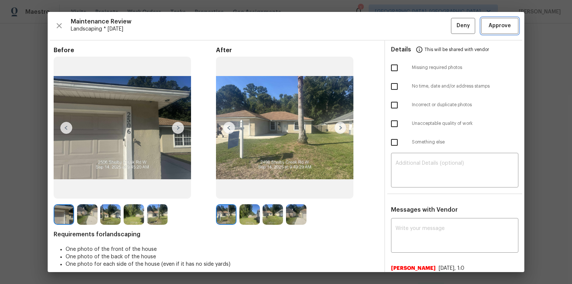
click at [406, 21] on button "Approve" at bounding box center [499, 26] width 37 height 16
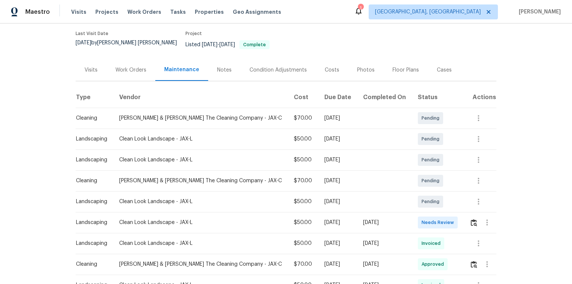
scroll to position [60, 0]
click at [471, 219] on img "button" at bounding box center [474, 222] width 6 height 7
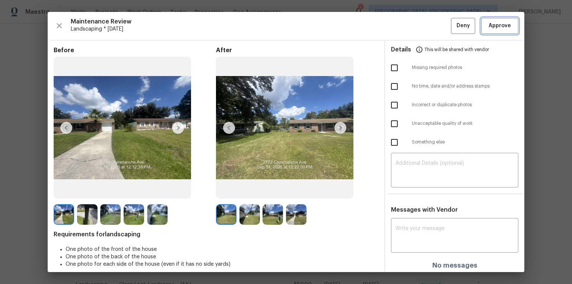
click at [497, 30] on button "Approve" at bounding box center [499, 26] width 37 height 16
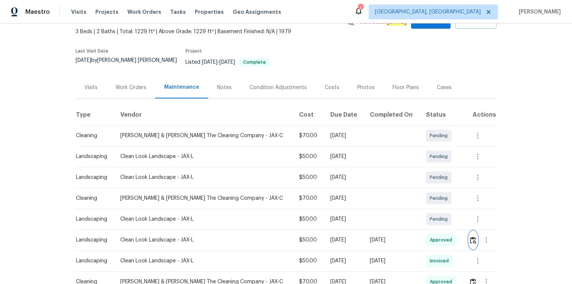
scroll to position [0, 0]
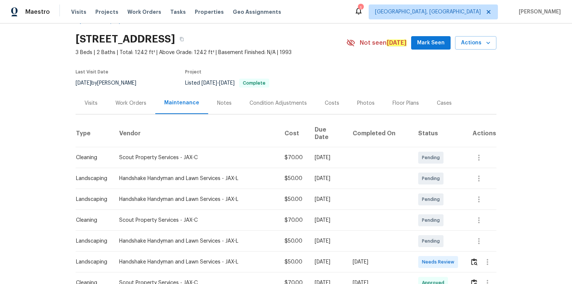
scroll to position [30, 0]
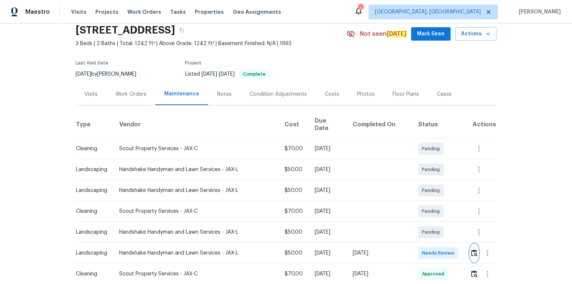
click at [406, 191] on img "button" at bounding box center [474, 252] width 6 height 7
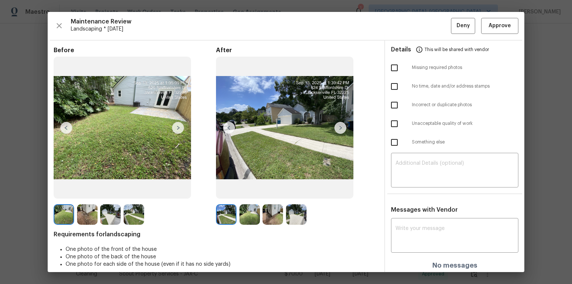
click at [406, 34] on div "Maintenance Review Landscaping * Fri, Sep 12 Deny Approve Before After Requirem…" at bounding box center [286, 142] width 476 height 260
click at [406, 20] on button "Approve" at bounding box center [499, 26] width 37 height 16
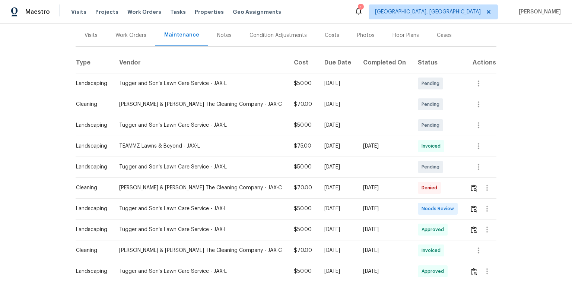
scroll to position [89, 0]
click at [471, 211] on img "button" at bounding box center [474, 207] width 6 height 7
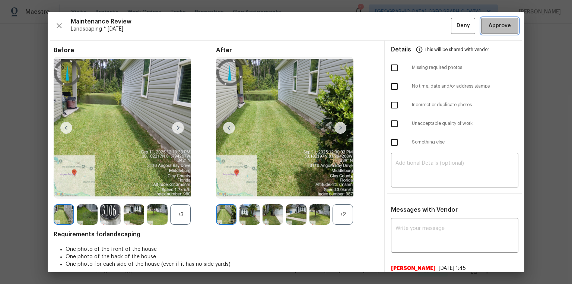
click at [490, 27] on span "Approve" at bounding box center [499, 25] width 22 height 9
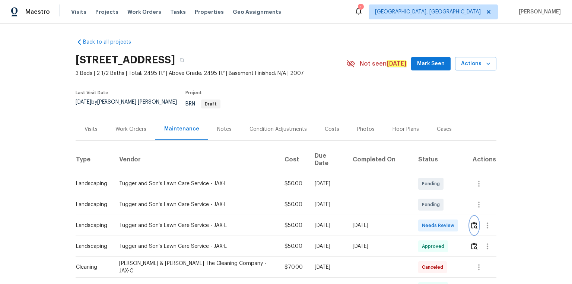
click at [406, 191] on img "button" at bounding box center [474, 224] width 6 height 7
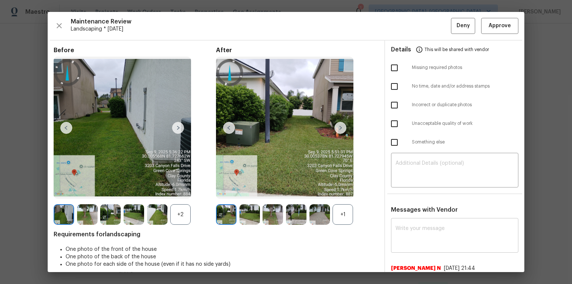
click at [406, 191] on textarea at bounding box center [454, 236] width 118 height 21
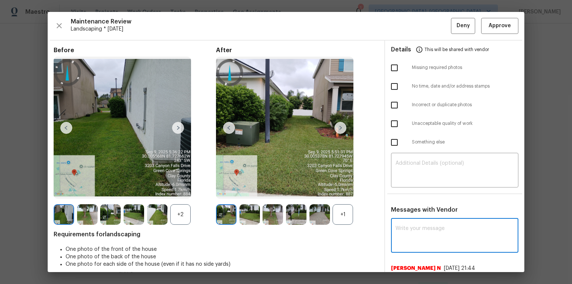
paste textarea "Maintenance Audit Team: Hello! Unfortunately, this landscaping visit completed …"
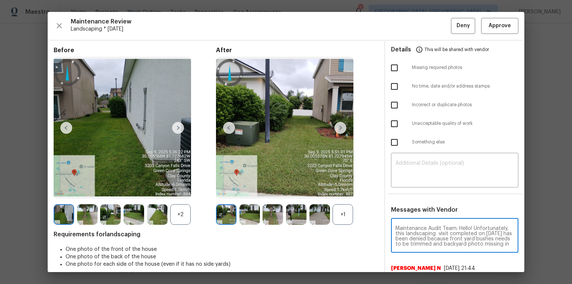
scroll to position [88, 0]
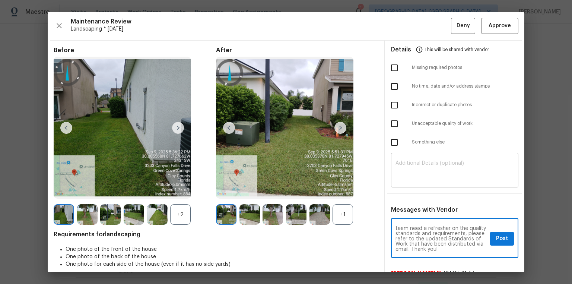
type textarea "Maintenance Audit Team: Hello! Unfortunately, this landscaping visit completed …"
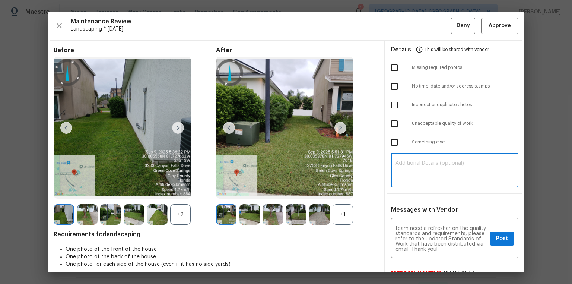
click at [406, 170] on textarea at bounding box center [454, 170] width 118 height 21
paste textarea "Maintenance Audit Team: Hello! Unfortunately, this landscaping visit completed …"
type textarea "Maintenance Audit Team: Hello! Unfortunately, this landscaping visit completed …"
click at [396, 128] on input "checkbox" at bounding box center [394, 124] width 16 height 16
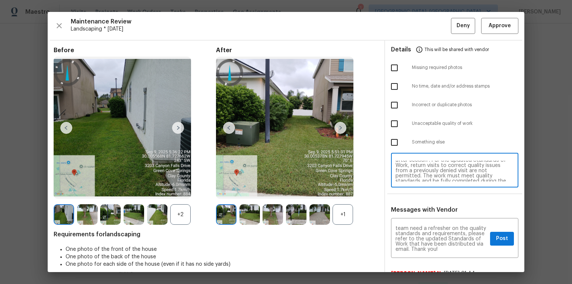
checkbox input "true"
click at [390, 65] on input "checkbox" at bounding box center [394, 68] width 16 height 16
checkbox input "true"
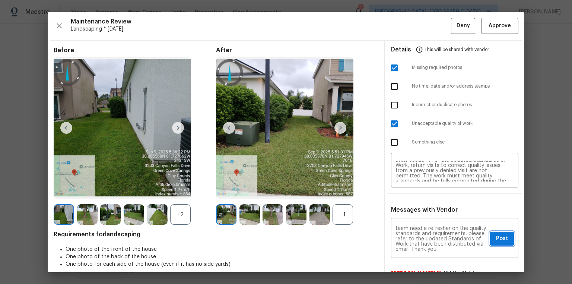
drag, startPoint x: 499, startPoint y: 238, endPoint x: 503, endPoint y: 245, distance: 7.5
click at [406, 191] on span "Post" at bounding box center [502, 238] width 12 height 9
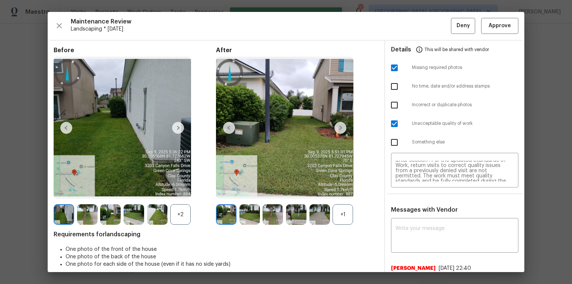
scroll to position [0, 0]
click at [406, 26] on span "Deny" at bounding box center [462, 25] width 13 height 9
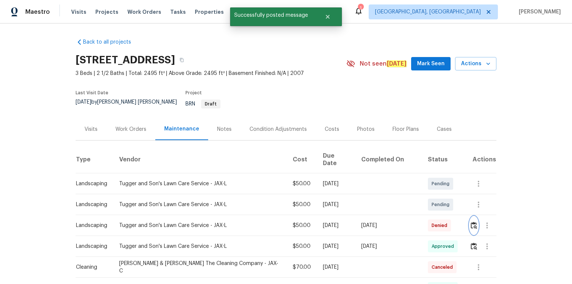
click at [406, 191] on img "button" at bounding box center [474, 224] width 6 height 7
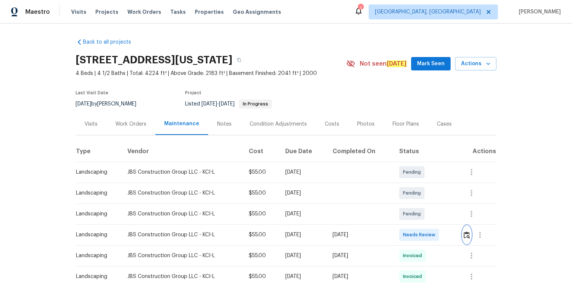
click at [406, 191] on img "button" at bounding box center [466, 234] width 6 height 7
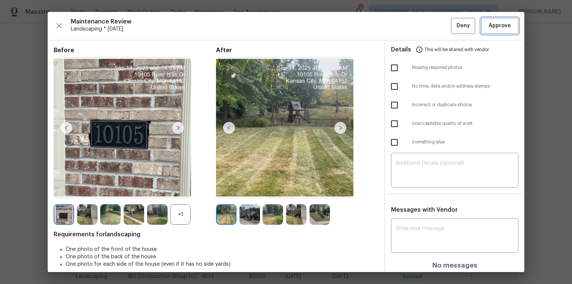
click at [406, 31] on button "Approve" at bounding box center [499, 26] width 37 height 16
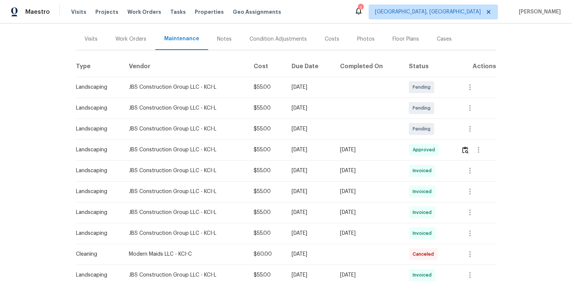
scroll to position [30, 0]
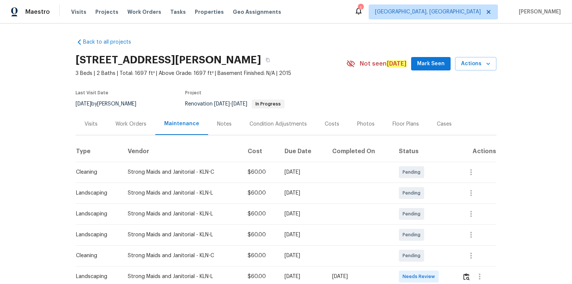
scroll to position [89, 0]
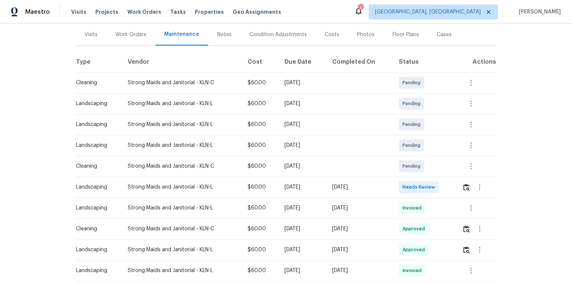
click at [406, 182] on div at bounding box center [479, 187] width 34 height 18
click at [406, 185] on img "button" at bounding box center [466, 187] width 6 height 7
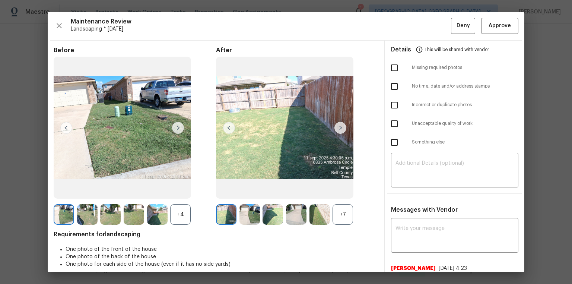
drag, startPoint x: 538, startPoint y: 59, endPoint x: 519, endPoint y: 98, distance: 43.6
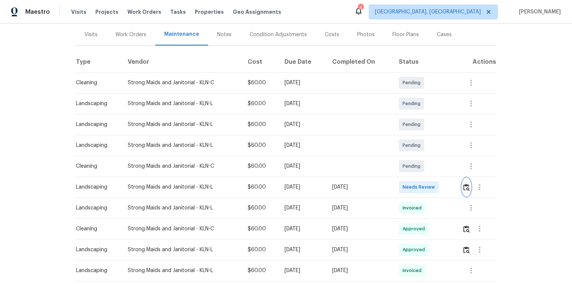
click at [406, 187] on img "button" at bounding box center [466, 187] width 6 height 7
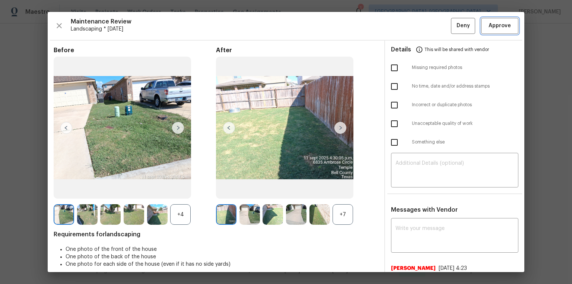
click at [406, 28] on span "Approve" at bounding box center [499, 25] width 25 height 9
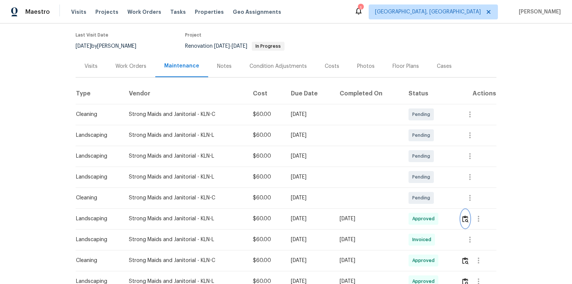
scroll to position [0, 0]
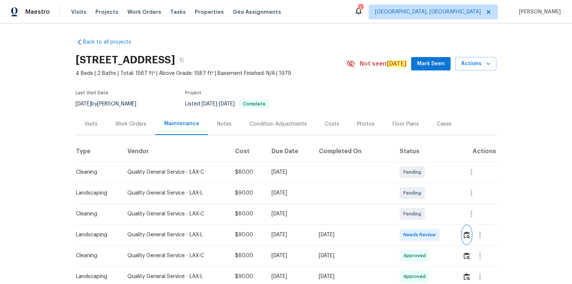
click at [406, 191] on img "button" at bounding box center [466, 234] width 6 height 7
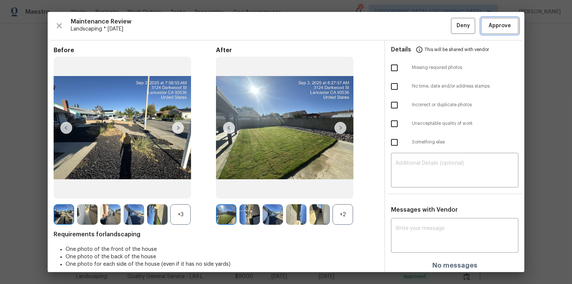
click at [406, 26] on span "Approve" at bounding box center [499, 25] width 22 height 9
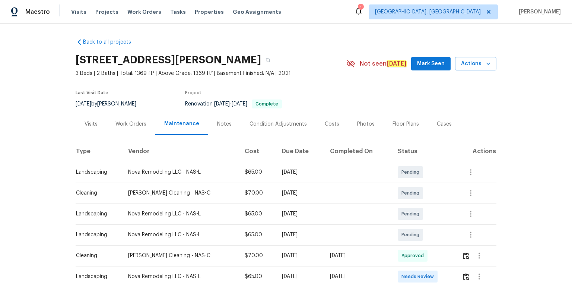
scroll to position [119, 0]
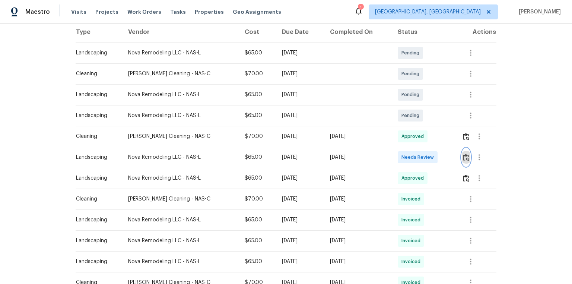
click at [406, 155] on img "button" at bounding box center [466, 157] width 6 height 7
click at [406, 156] on img "button" at bounding box center [466, 157] width 6 height 7
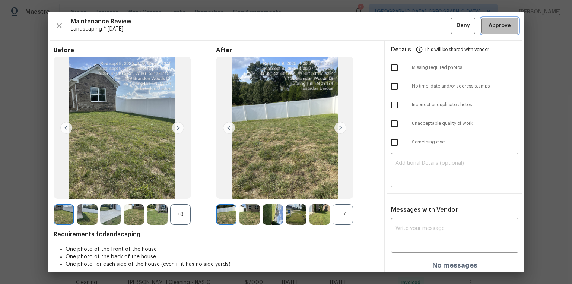
click at [406, 23] on span "Approve" at bounding box center [499, 25] width 22 height 9
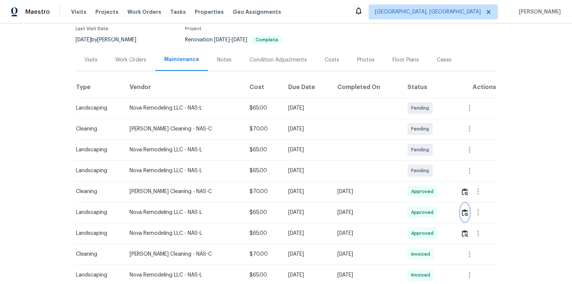
scroll to position [0, 0]
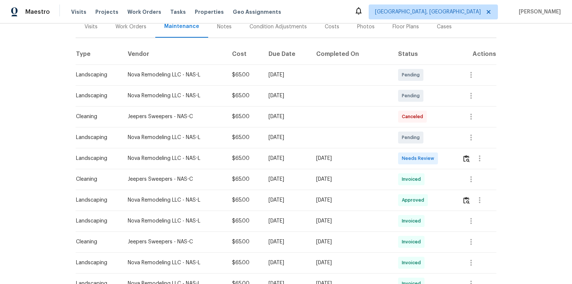
scroll to position [119, 0]
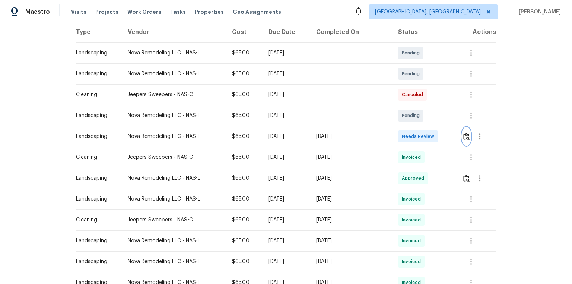
click at [463, 136] on img "button" at bounding box center [466, 136] width 6 height 7
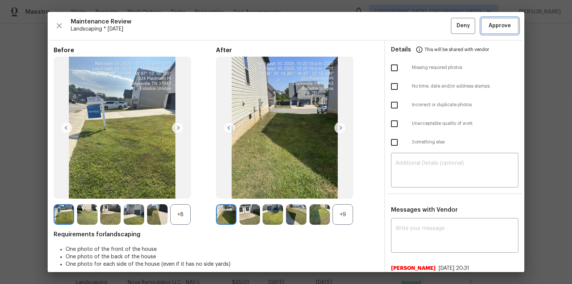
drag, startPoint x: 499, startPoint y: 27, endPoint x: 505, endPoint y: 61, distance: 34.5
click at [499, 28] on span "Approve" at bounding box center [499, 25] width 22 height 9
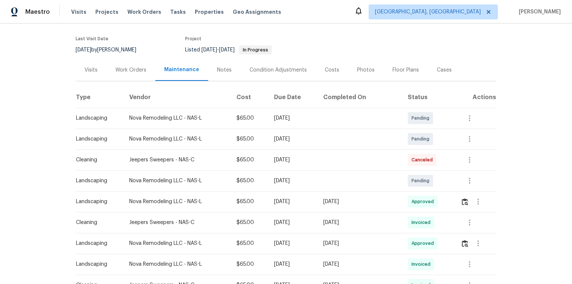
scroll to position [0, 0]
